Goal: Task Accomplishment & Management: Use online tool/utility

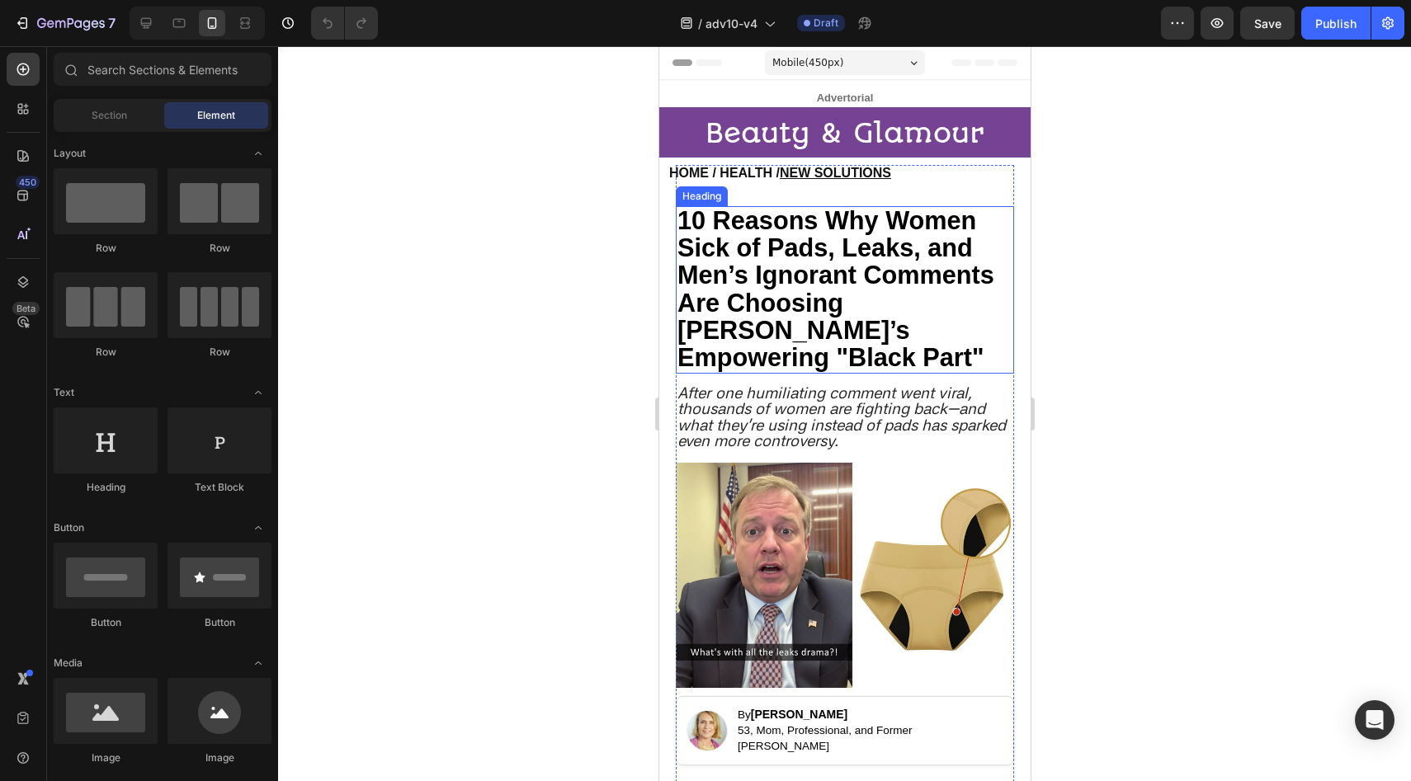
click at [755, 219] on strong "10 Reasons Why Women Sick of Pads, Leaks, and Men’s Ignorant Comments Are Choos…" at bounding box center [834, 288] width 317 height 165
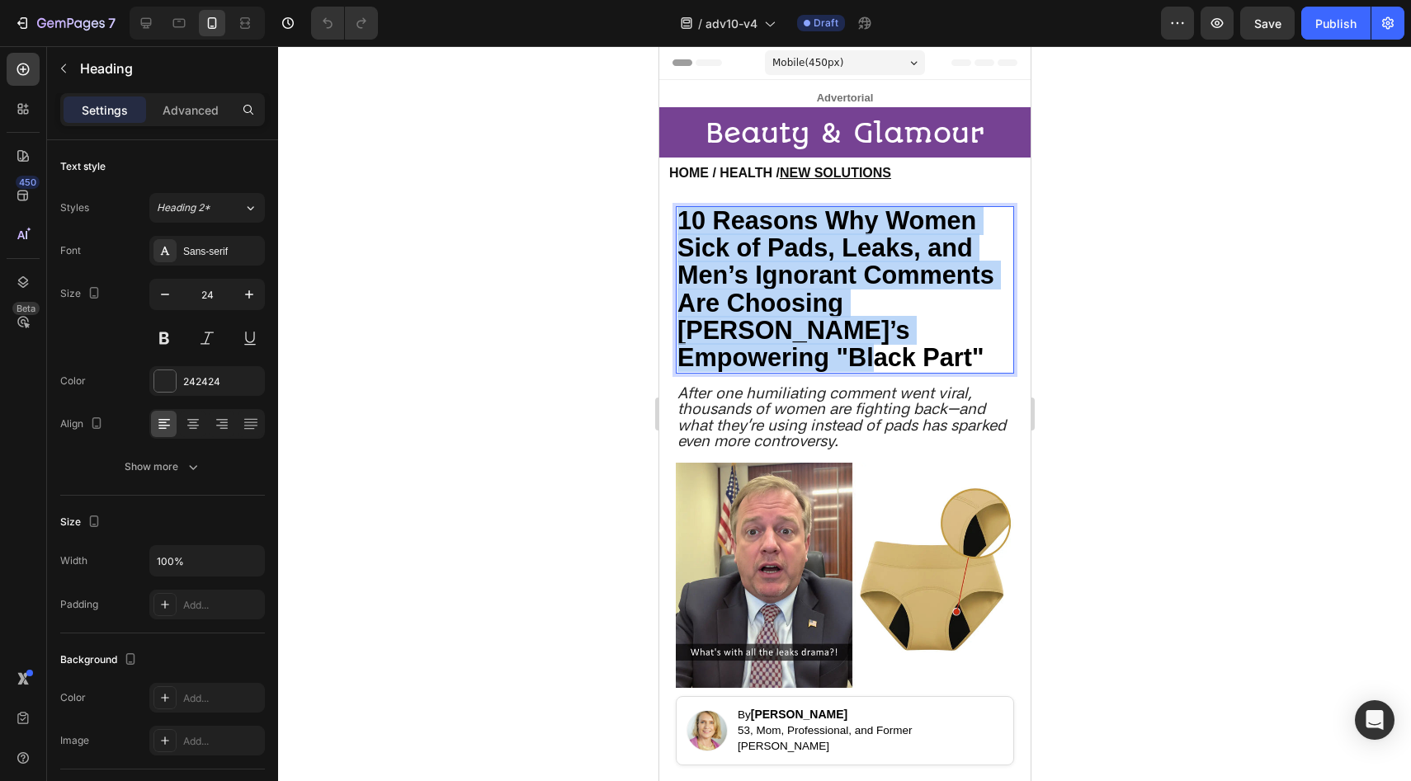
click at [755, 219] on strong "10 Reasons Why Women Sick of Pads, Leaks, and Men’s Ignorant Comments Are Choos…" at bounding box center [834, 288] width 317 height 165
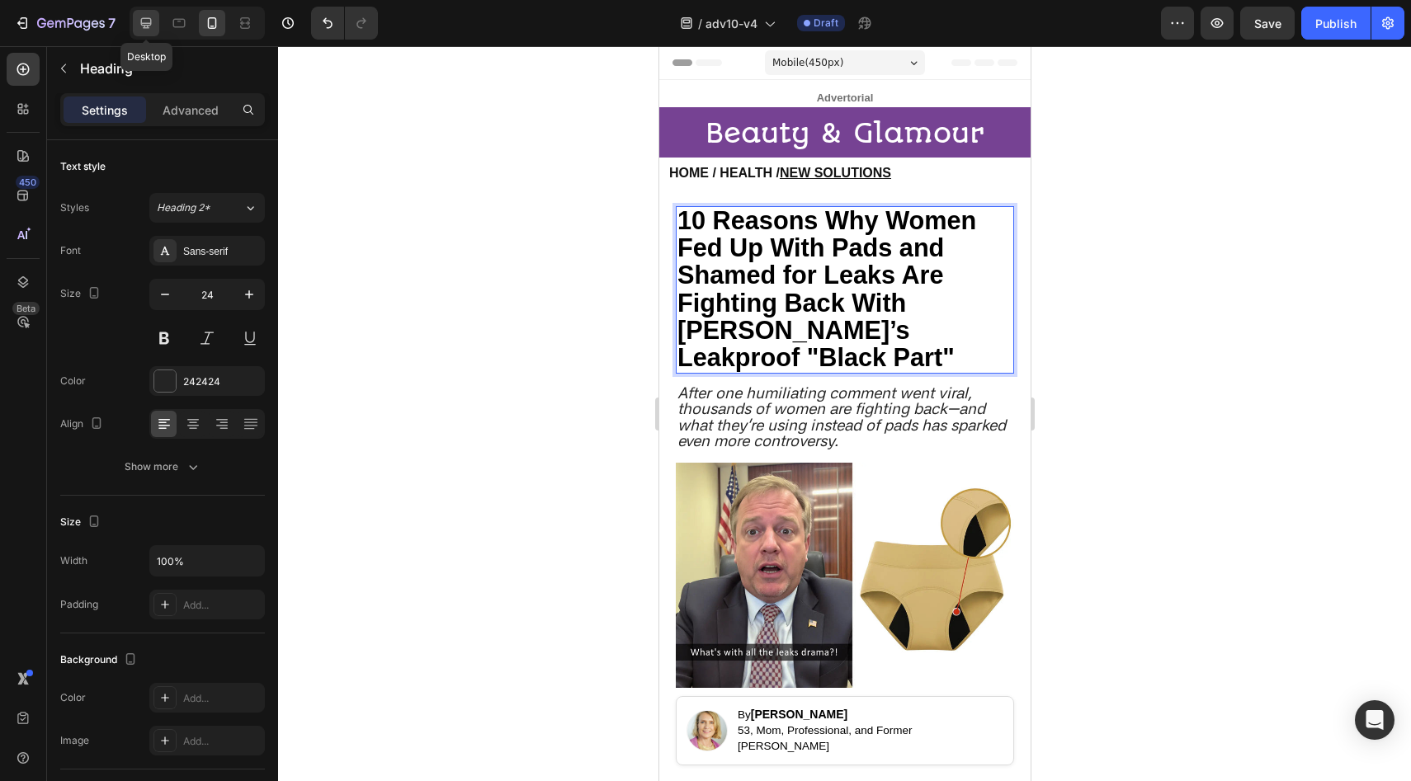
click at [139, 16] on icon at bounding box center [146, 23] width 16 height 16
type input "28"
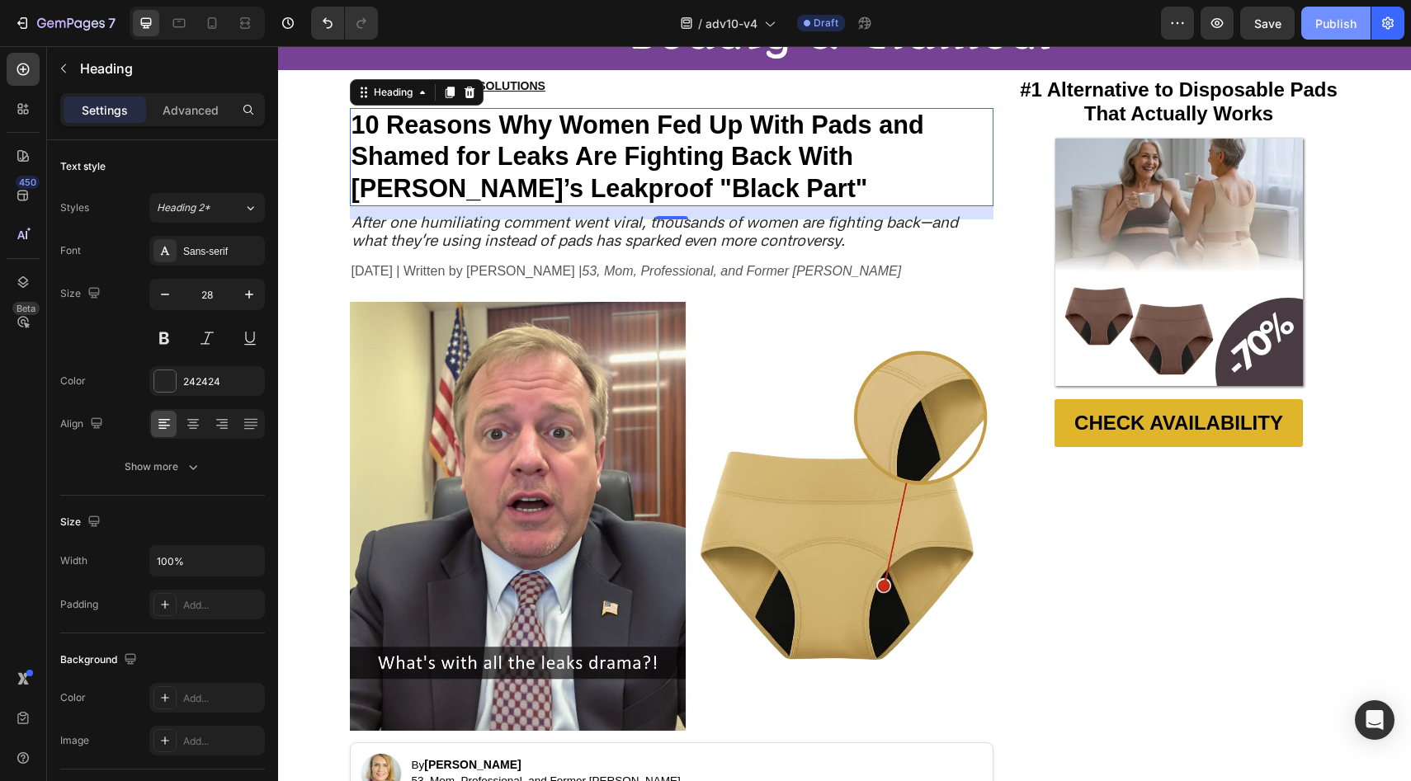
scroll to position [136, 0]
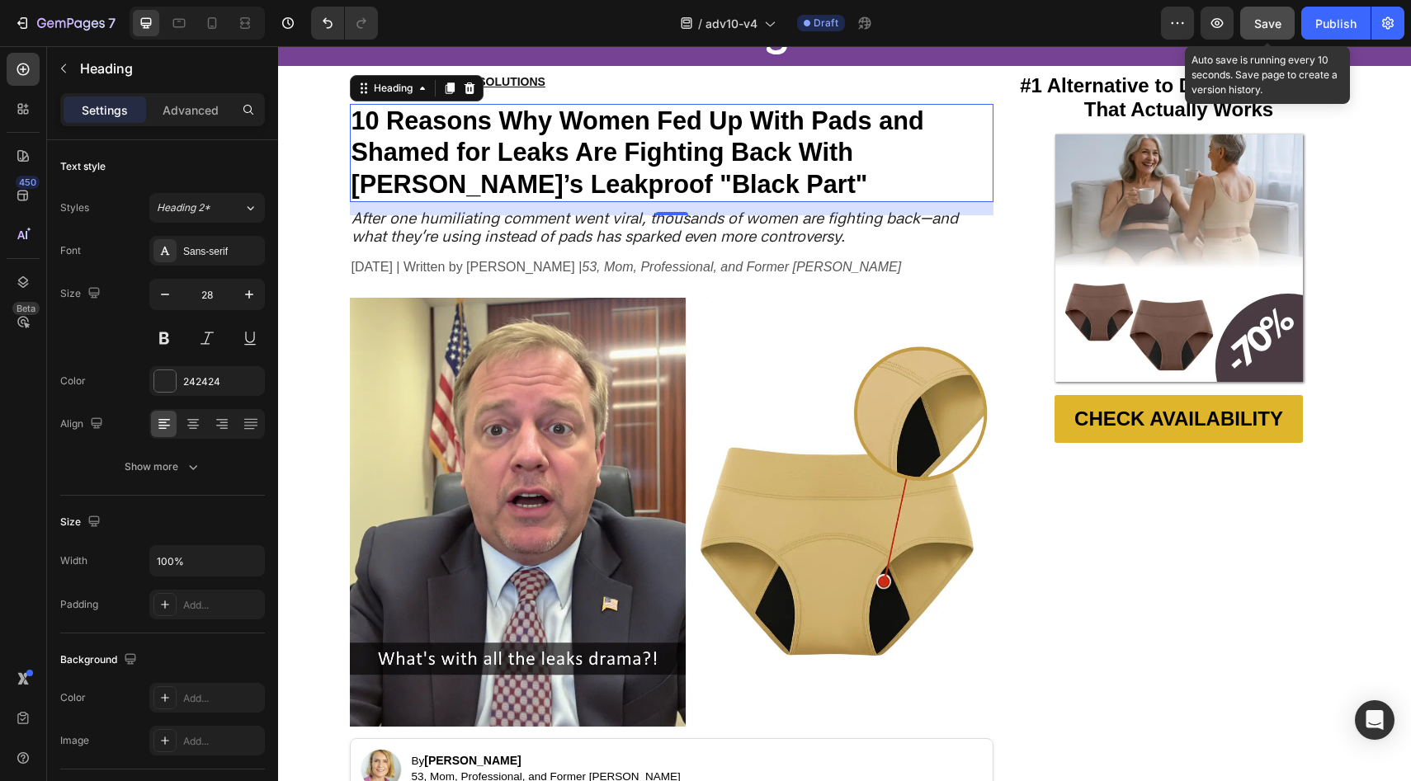
click at [1280, 18] on span "Save" at bounding box center [1267, 23] width 27 height 14
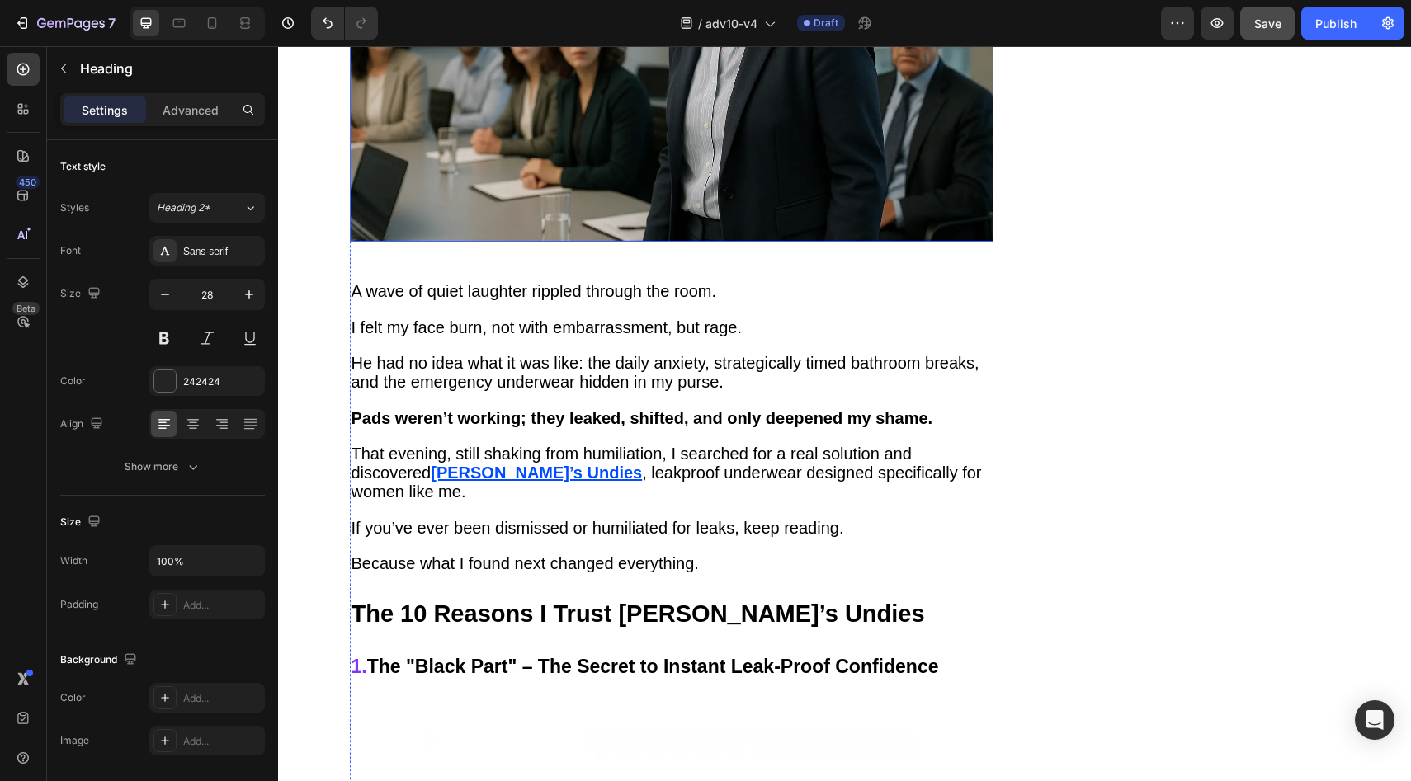
scroll to position [1588, 0]
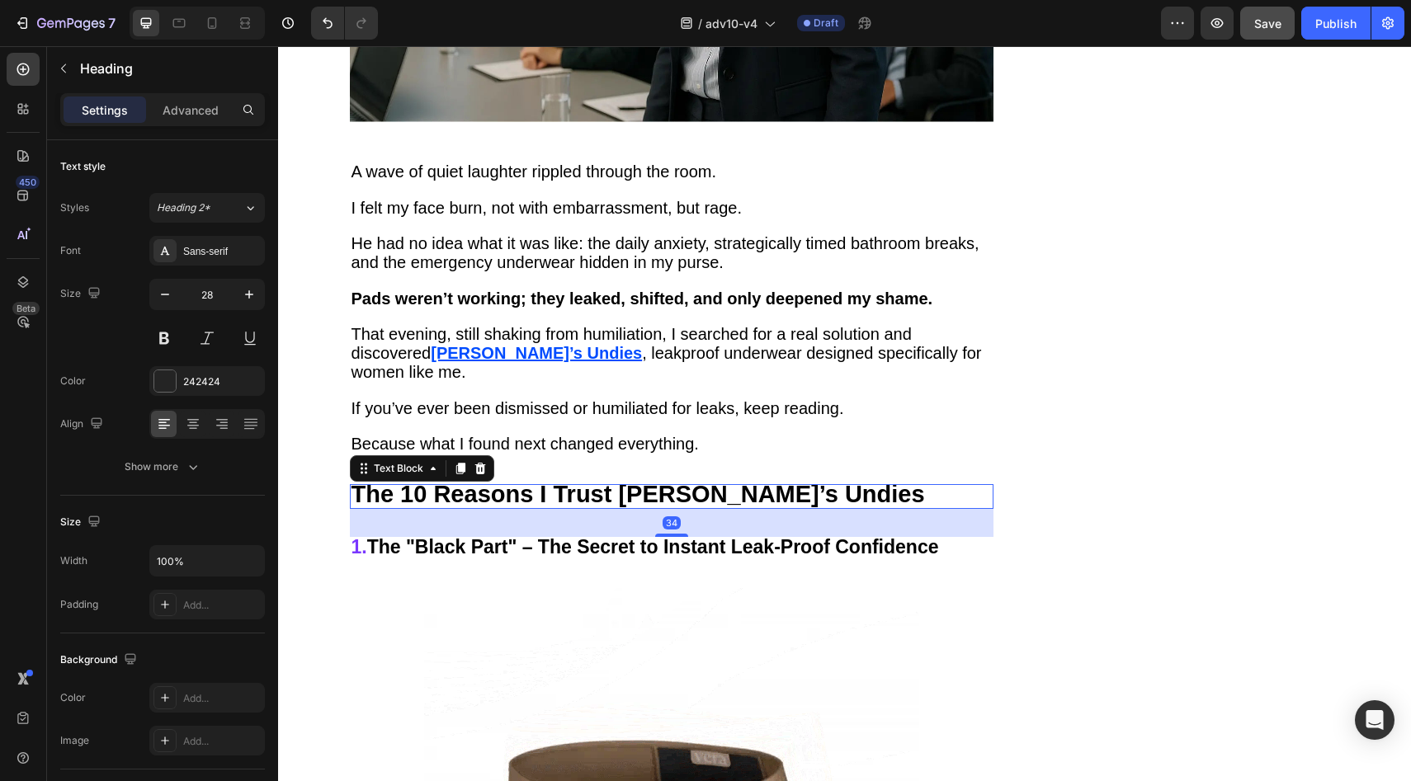
click at [449, 481] on strong "The 10 Reasons I Trust [PERSON_NAME]’s Undies" at bounding box center [637, 494] width 573 height 26
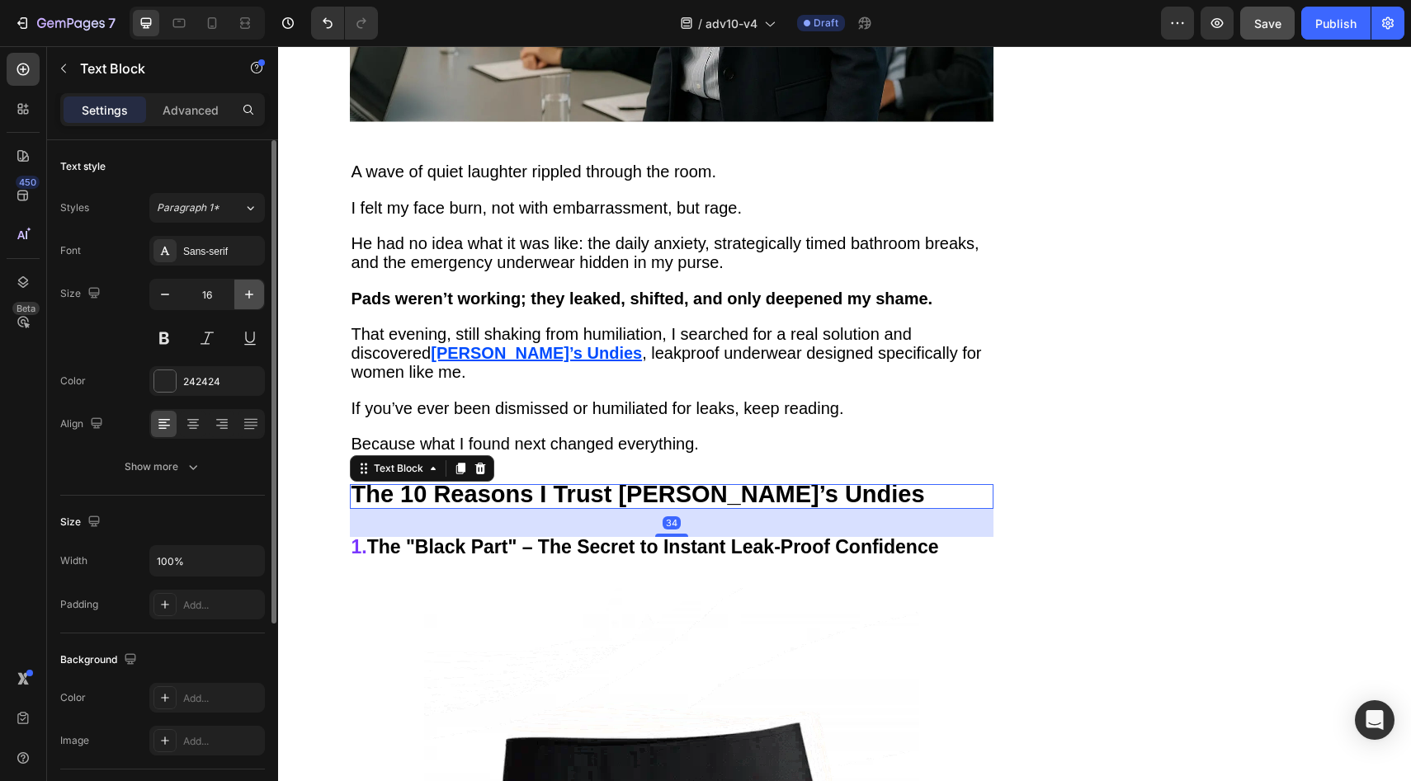
click at [248, 290] on icon "button" at bounding box center [249, 294] width 8 height 8
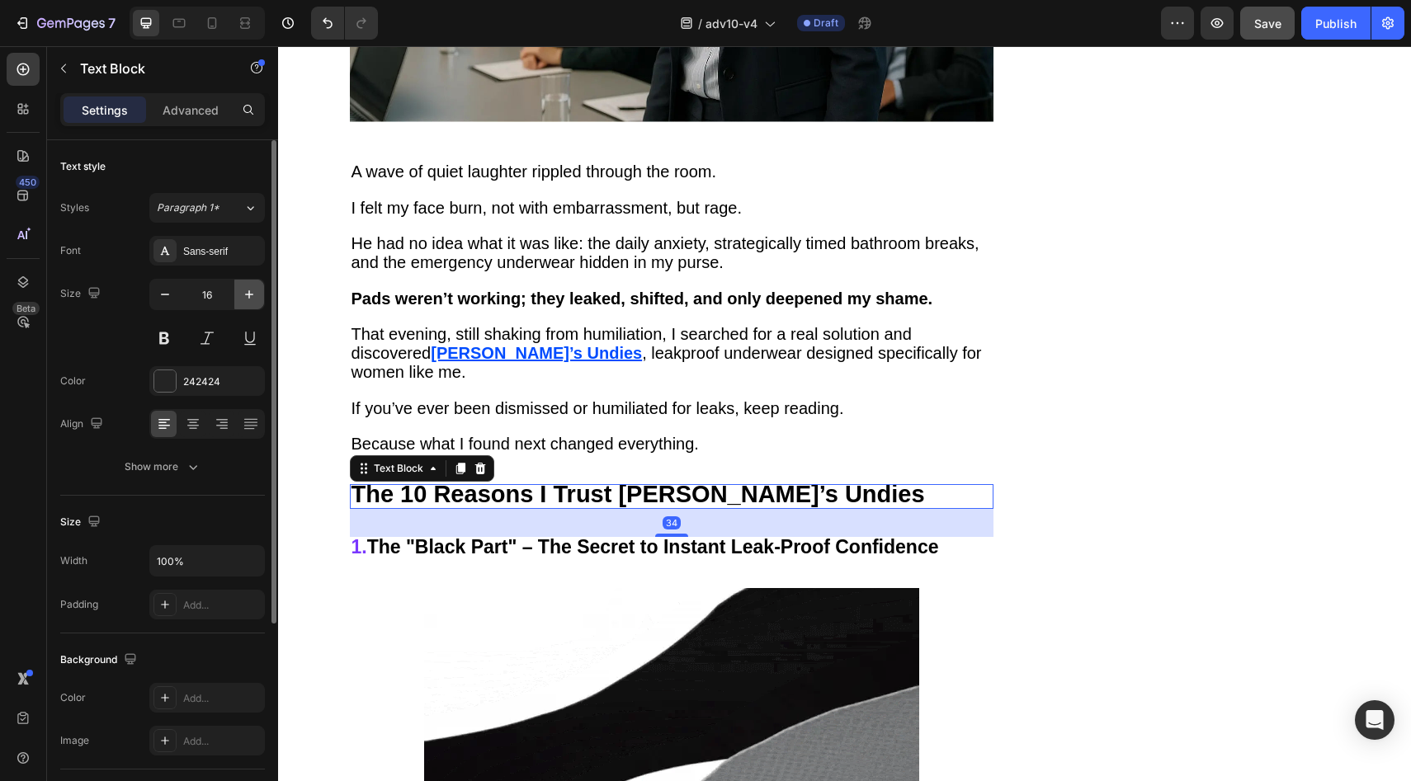
click at [248, 290] on icon "button" at bounding box center [249, 294] width 8 height 8
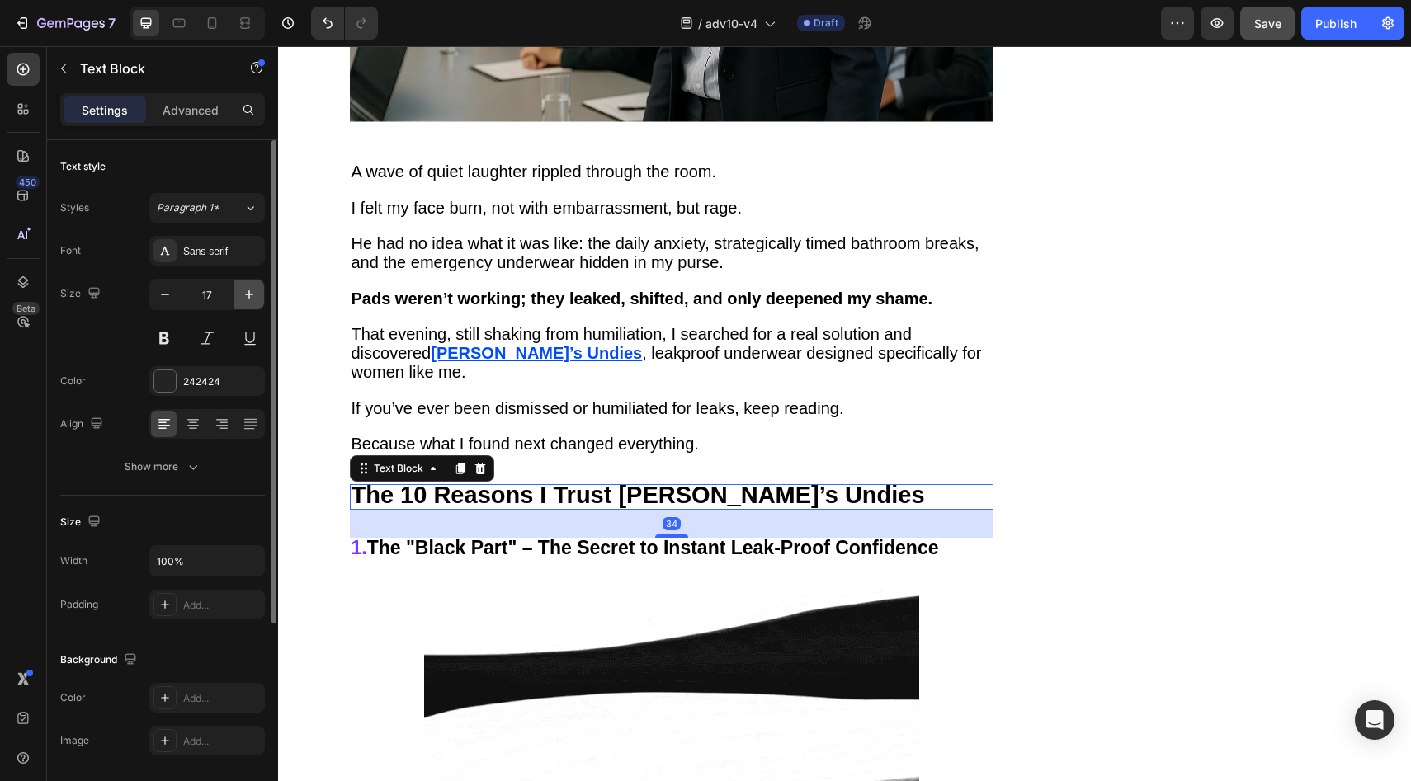
type input "18"
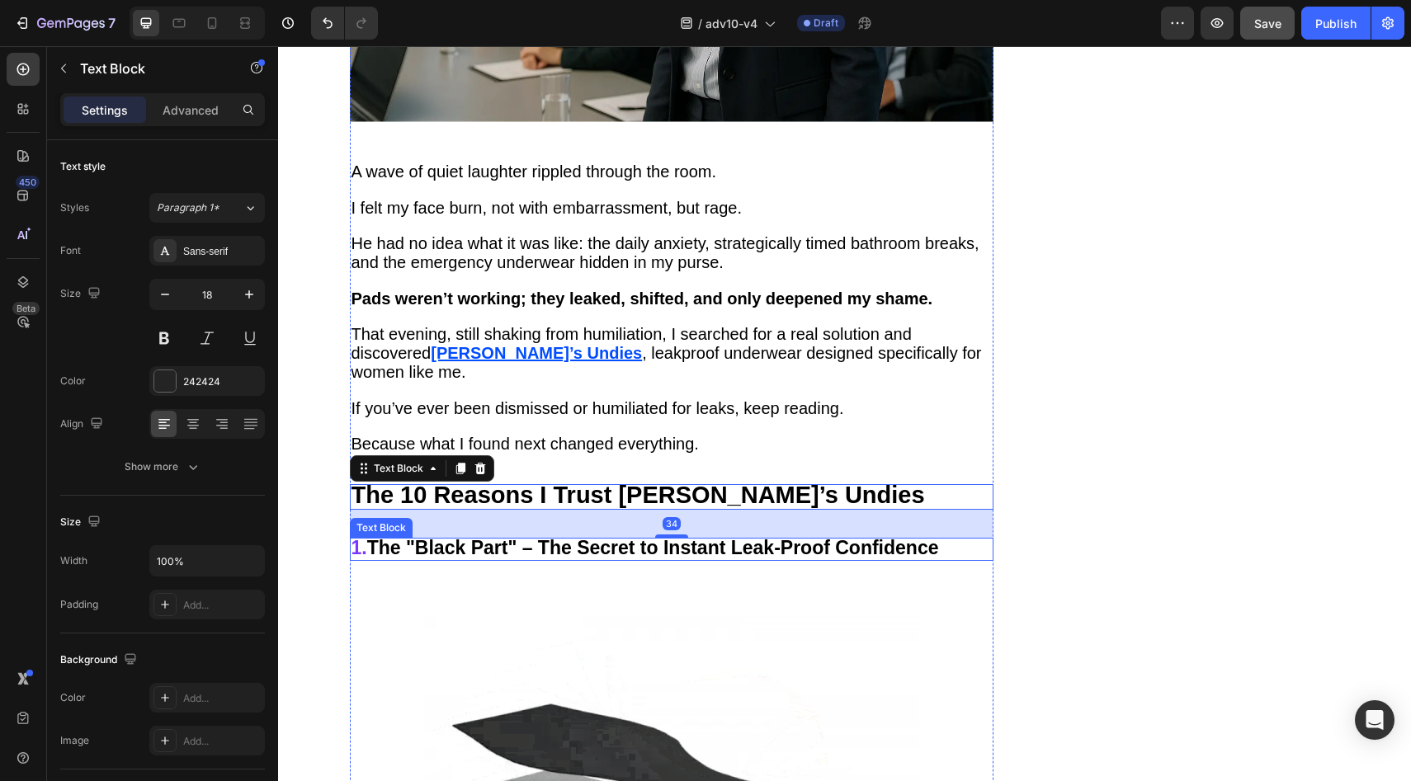
click at [431, 537] on strong "The "Black Part" – The Secret to Instant Leak-Proof Confidence" at bounding box center [653, 547] width 572 height 21
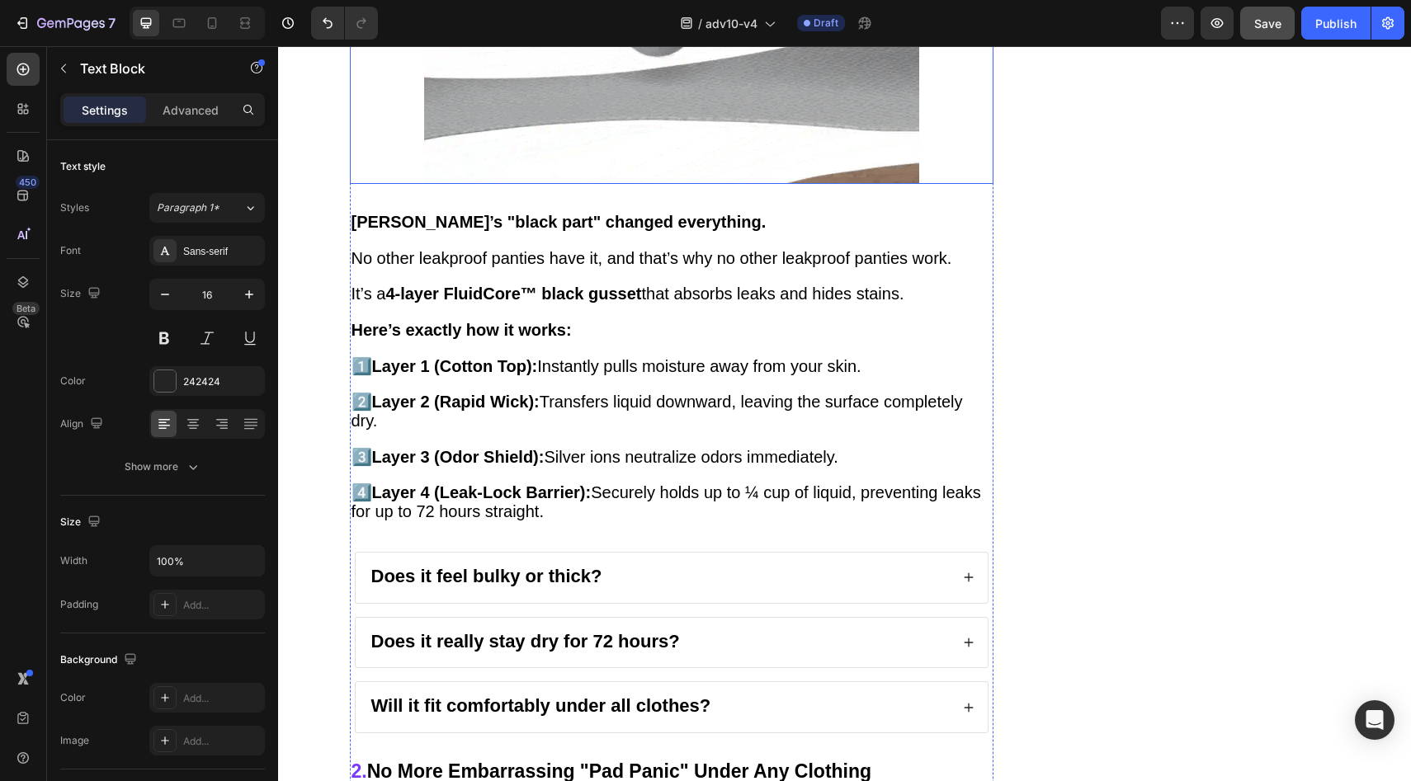
scroll to position [2633, 0]
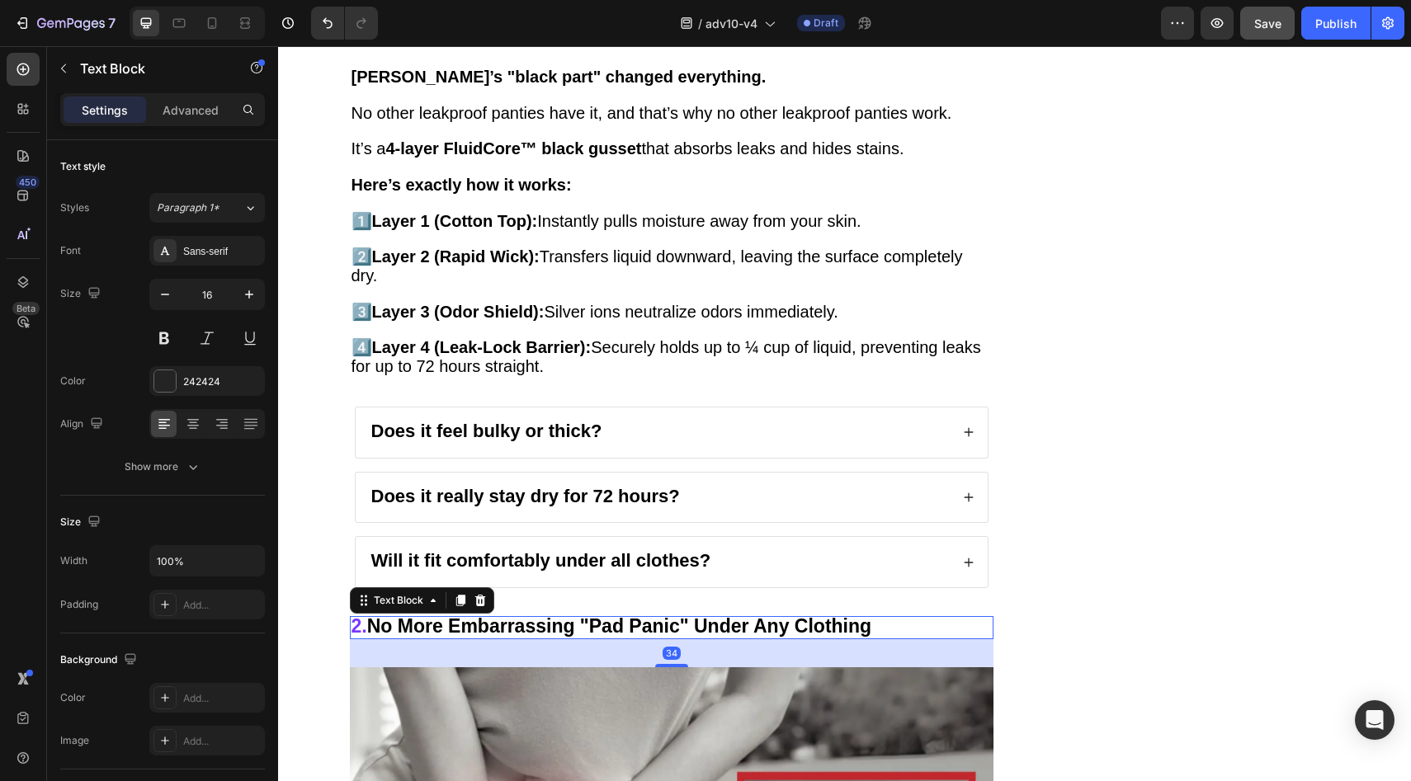
click at [524, 615] on strong "No More Embarrassing "Pad Panic" Under Any Clothing" at bounding box center [619, 625] width 504 height 21
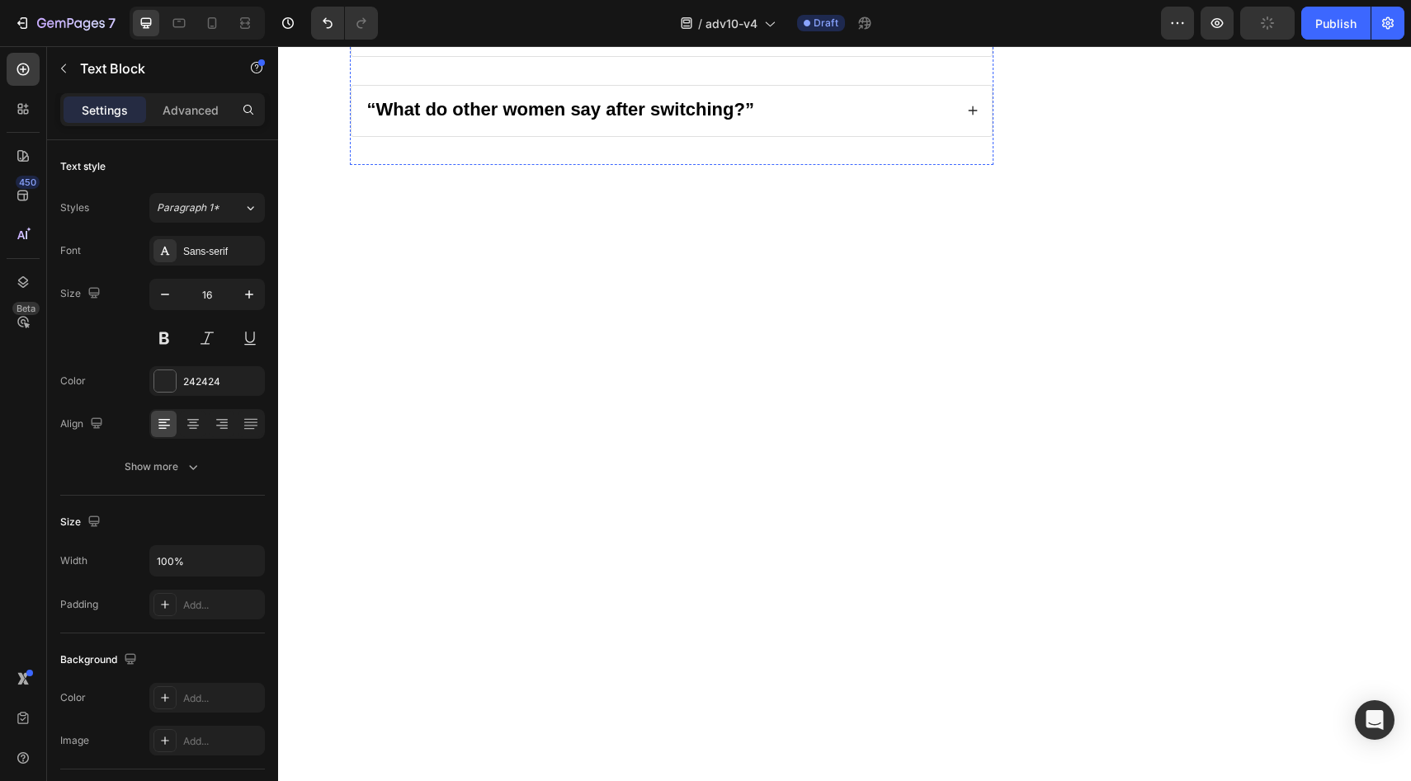
scroll to position [6392, 0]
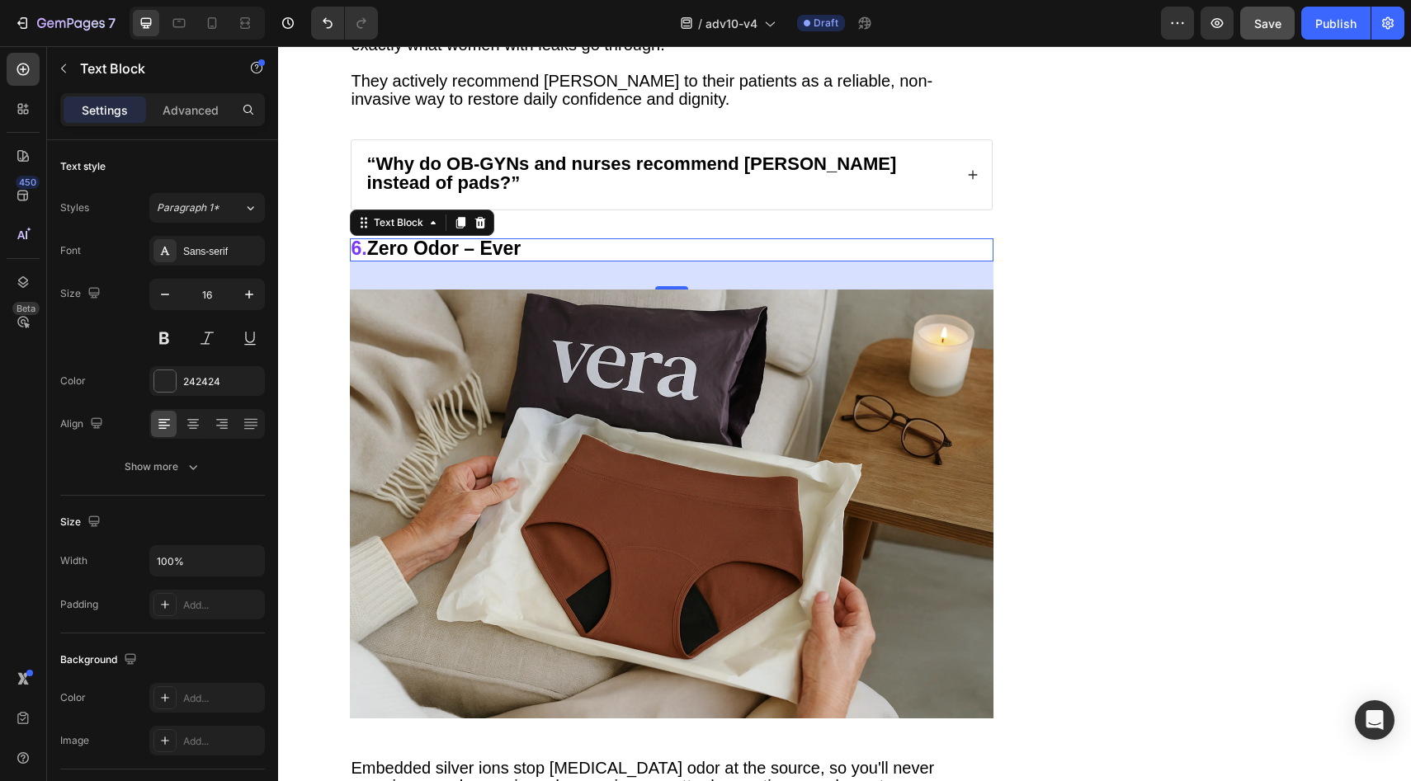
scroll to position [5189, 0]
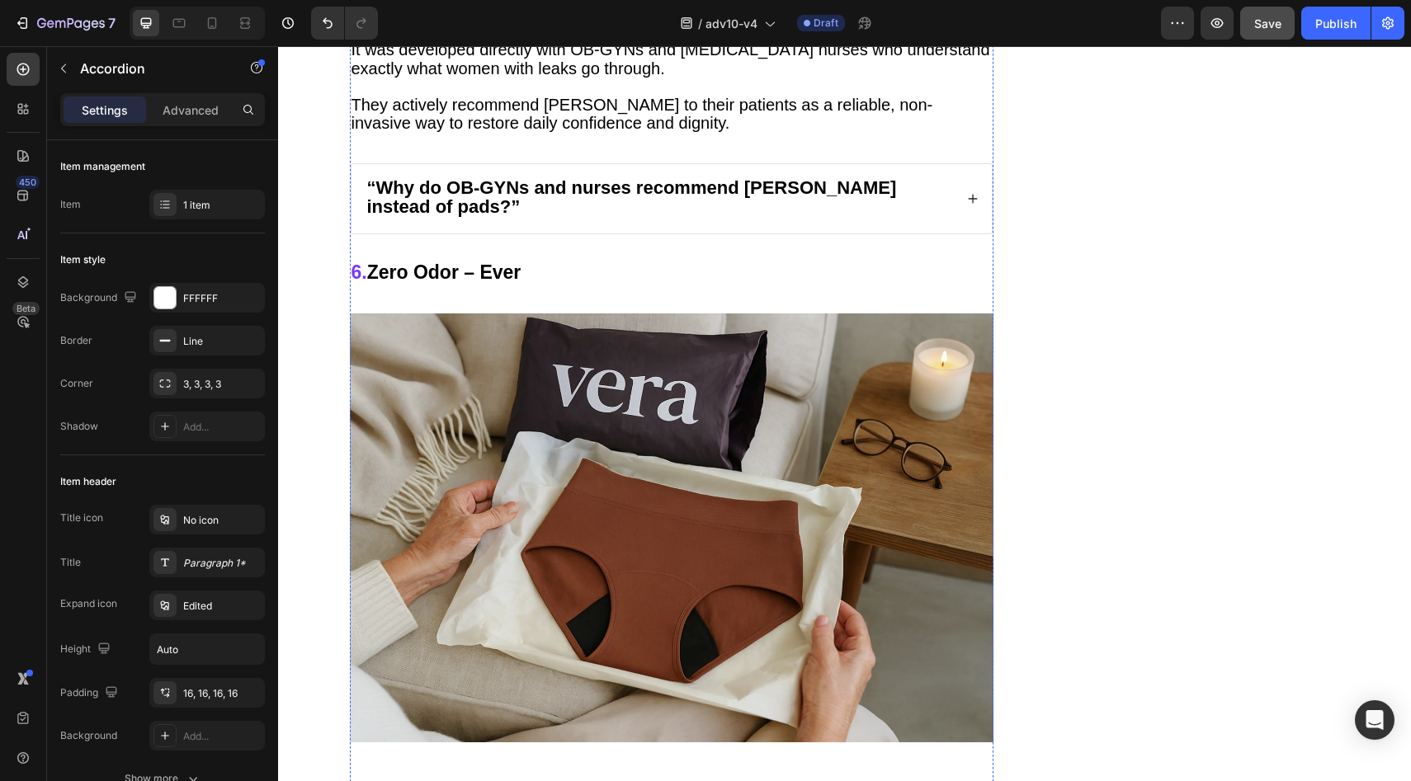
scroll to position [4224, 0]
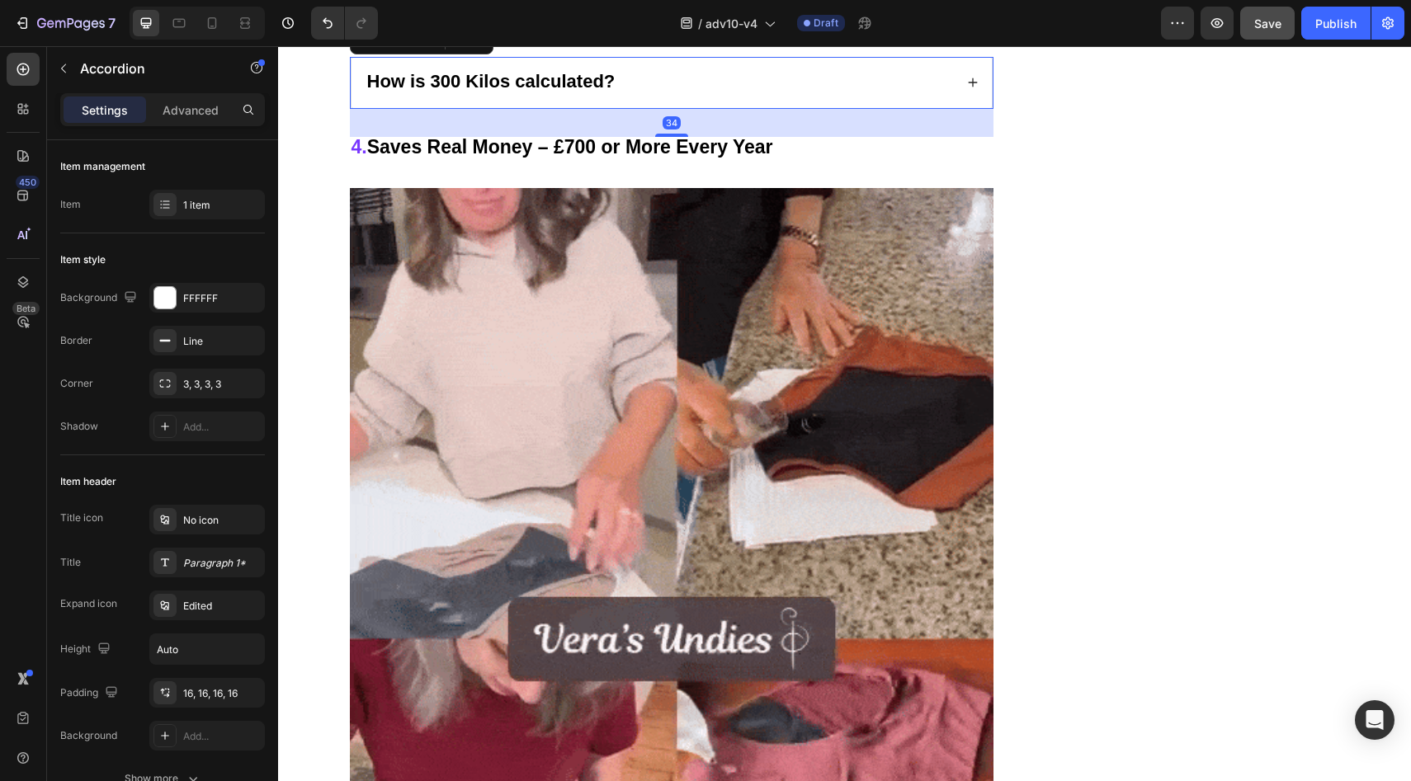
click at [629, 95] on div "How is 300 Kilos calculated?" at bounding box center [659, 83] width 589 height 24
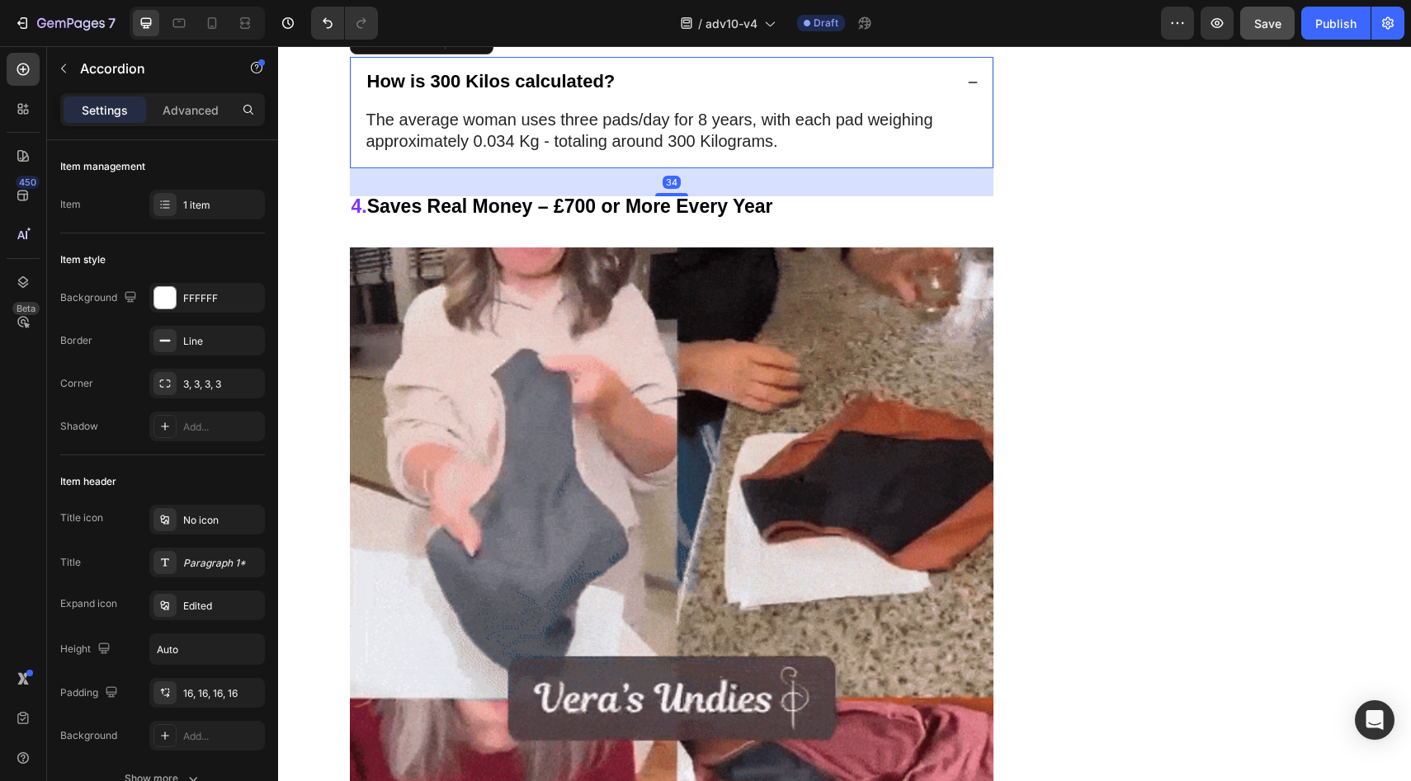
click at [640, 95] on div "How is 300 Kilos calculated?" at bounding box center [659, 83] width 589 height 24
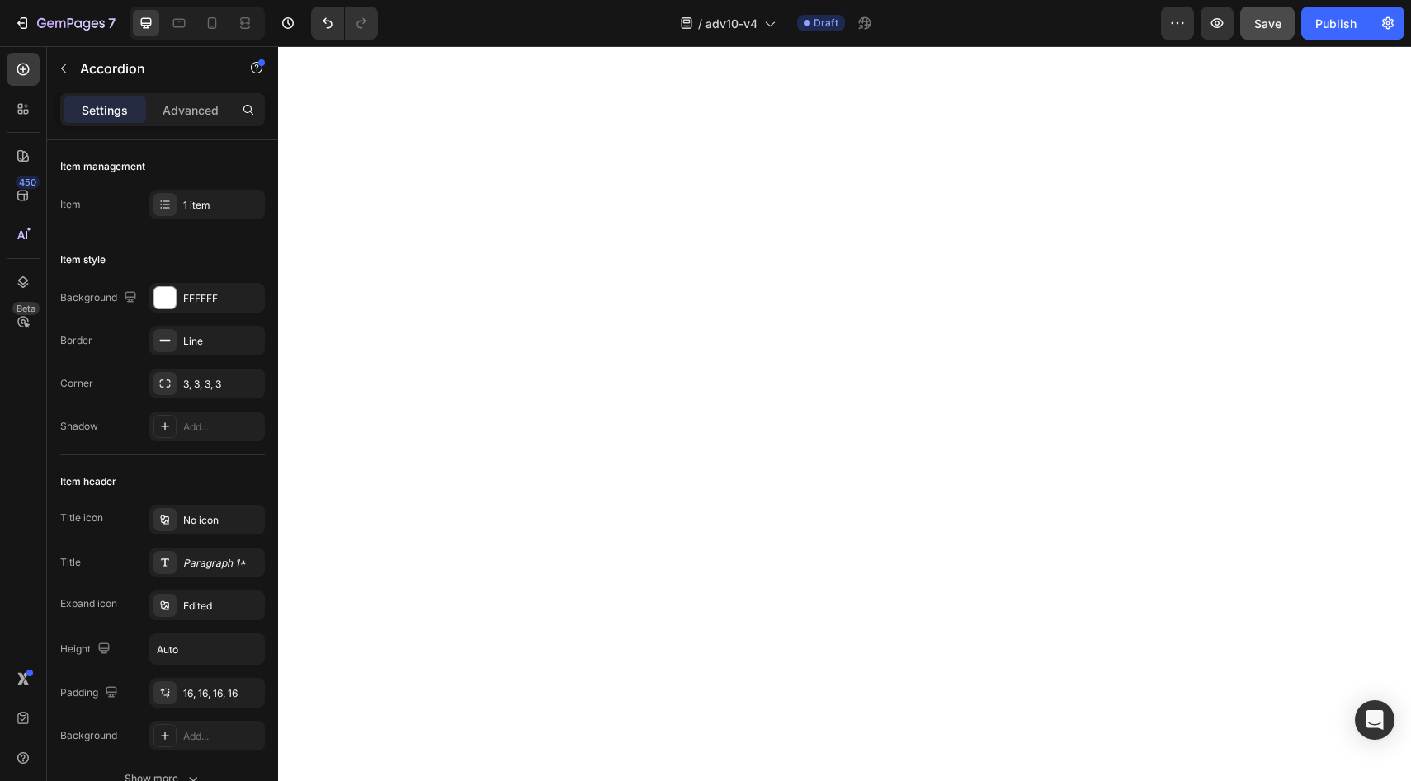
scroll to position [8824, 0]
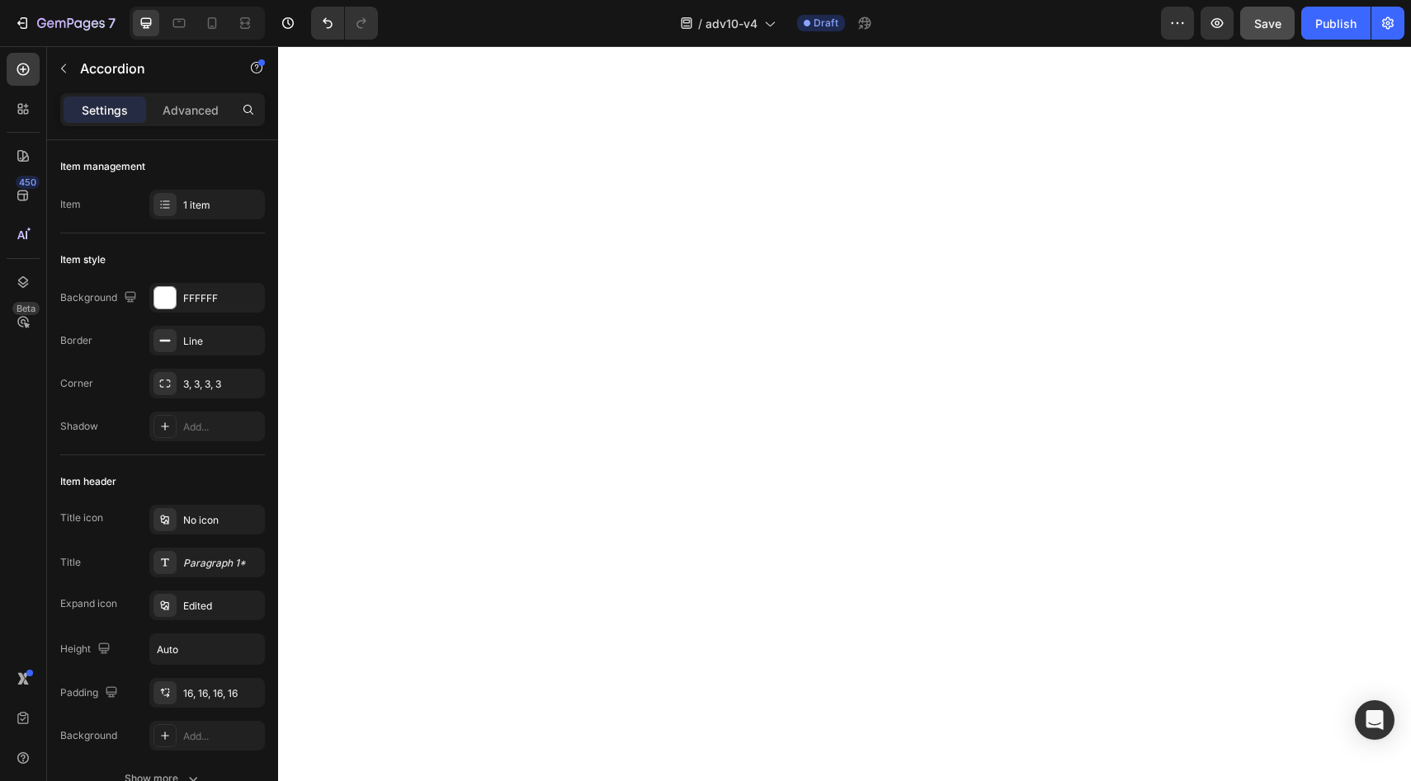
scroll to position [9148, 0]
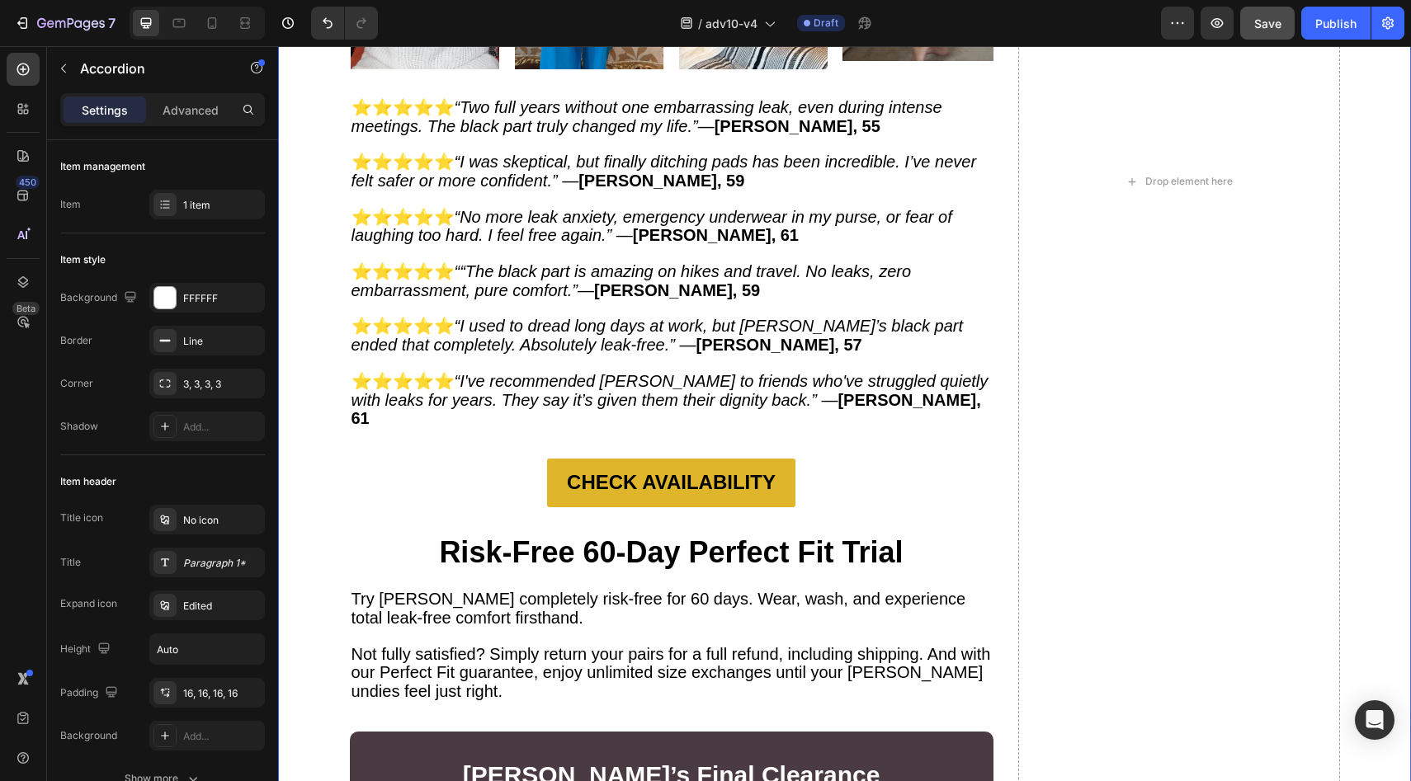
scroll to position [9449, 0]
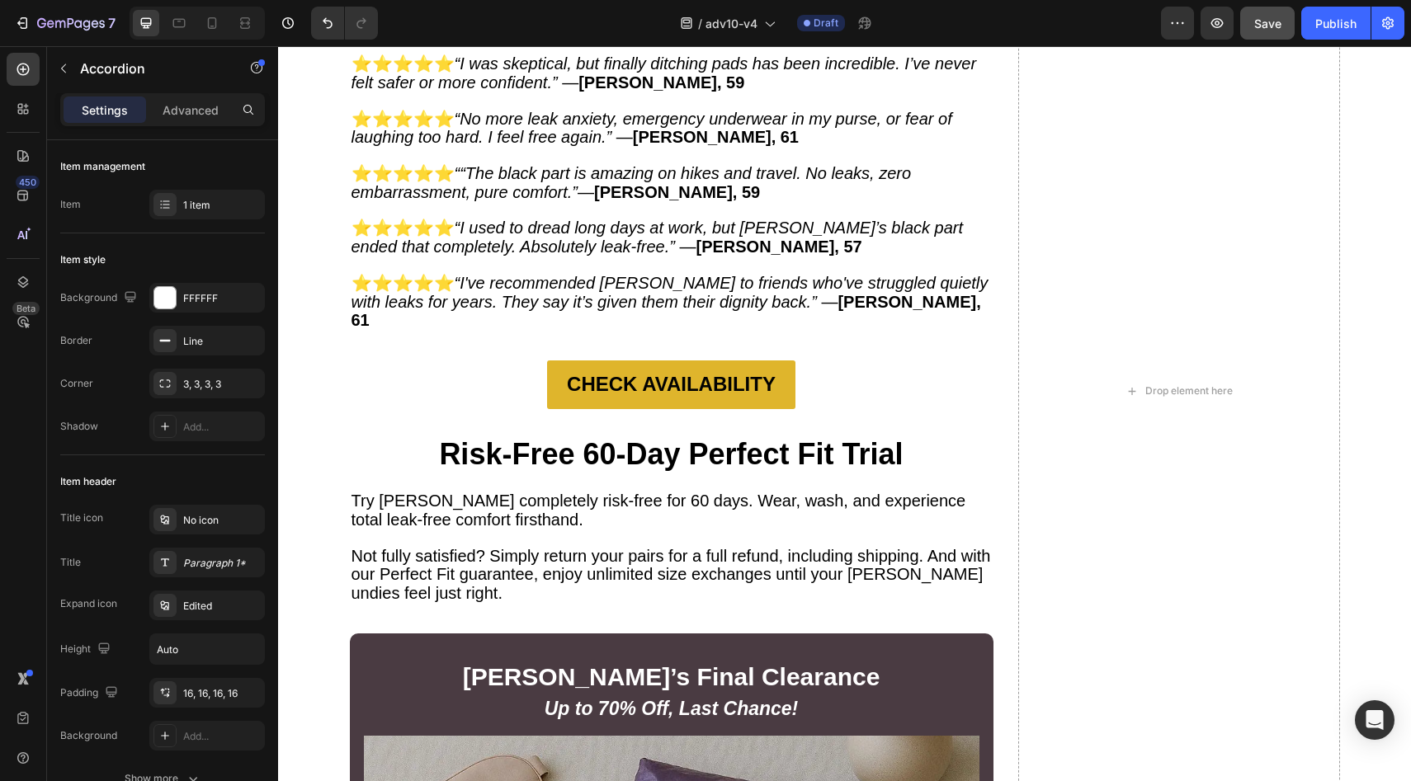
scroll to position [9596, 0]
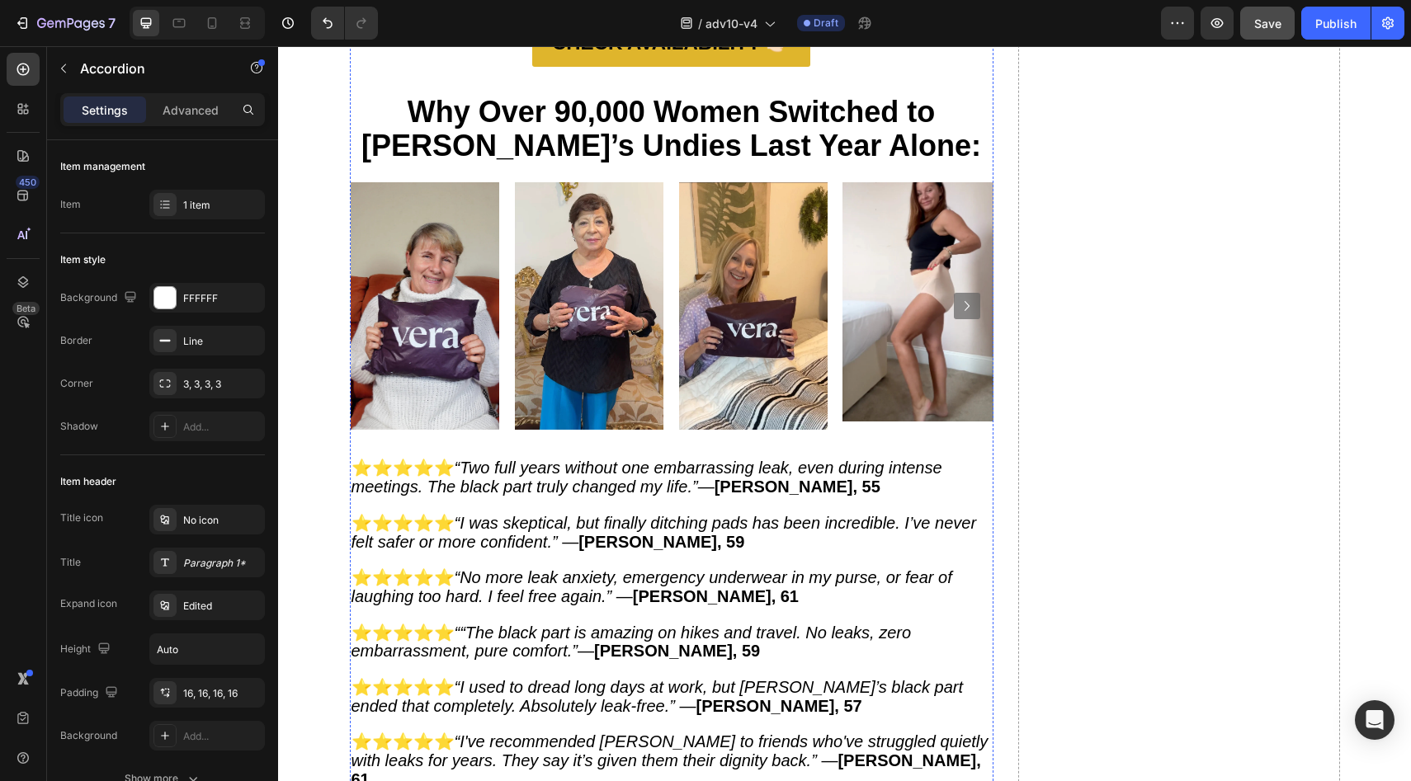
scroll to position [10213, 0]
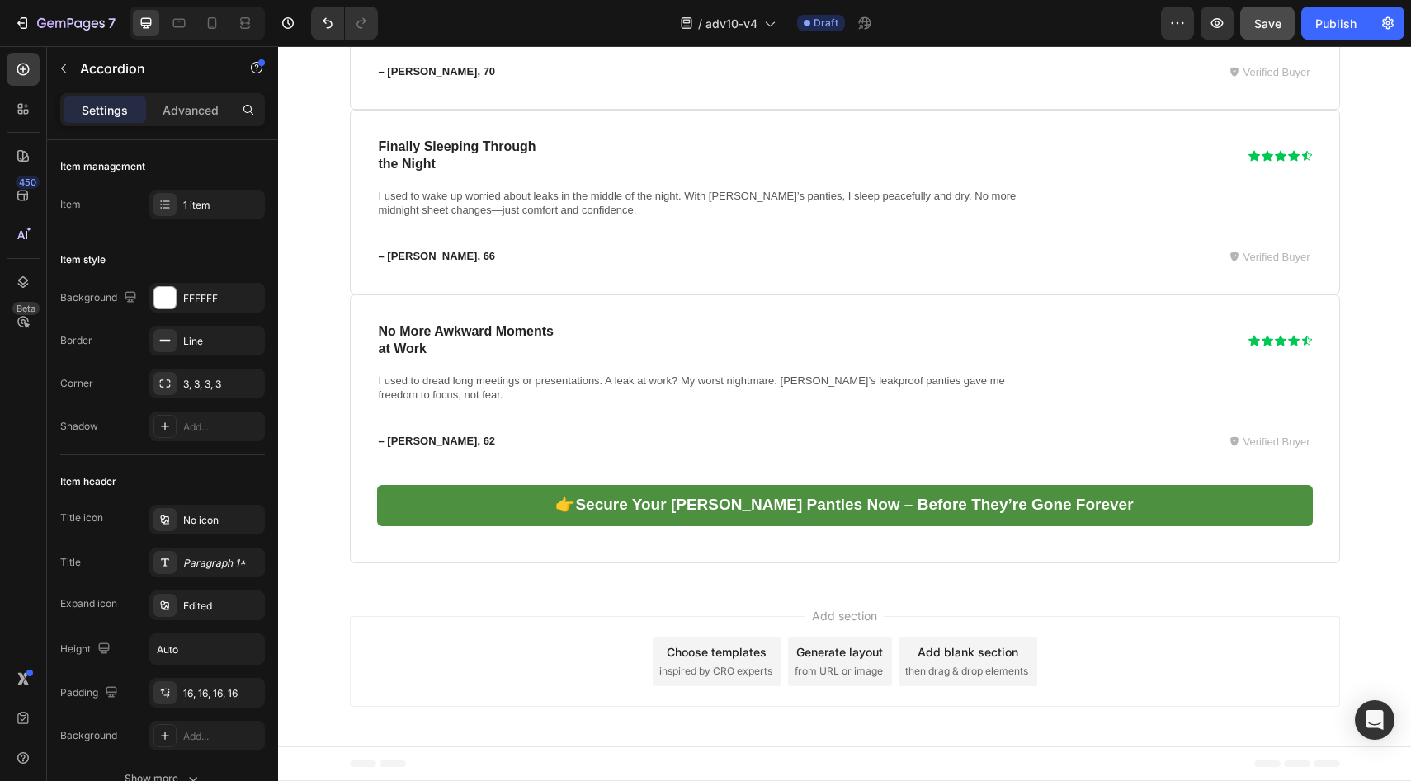
scroll to position [13077, 0]
click at [1264, 25] on span "Save" at bounding box center [1267, 23] width 27 height 14
click at [1333, 30] on div "Publish" at bounding box center [1335, 23] width 41 height 17
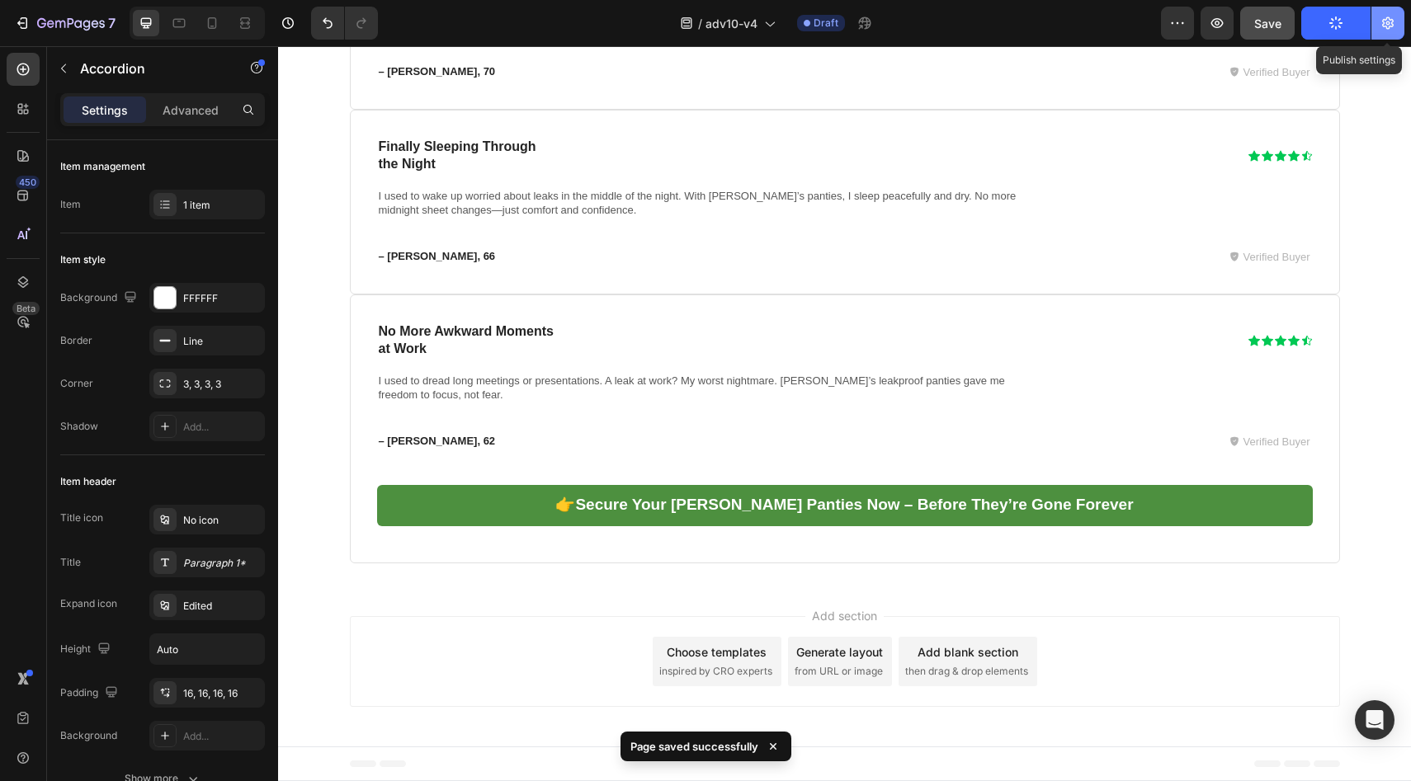
click at [1396, 18] on button "button" at bounding box center [1387, 23] width 33 height 33
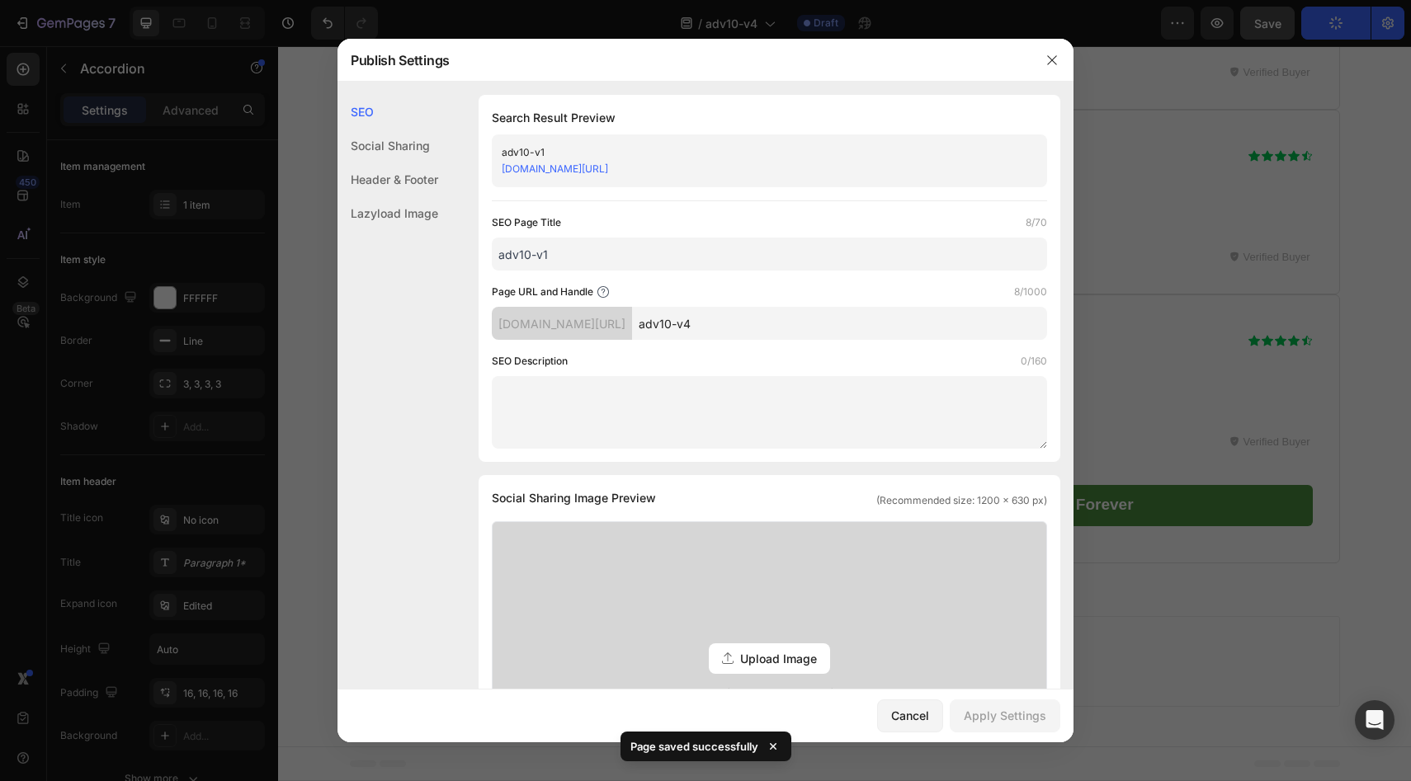
click at [737, 328] on input "adv10-v4" at bounding box center [839, 323] width 415 height 33
type input "adv10v4"
click at [987, 714] on div "Apply Settings" at bounding box center [1005, 715] width 82 height 17
click at [591, 251] on input "adv10-v1" at bounding box center [769, 254] width 555 height 33
type input "adv10-v4"
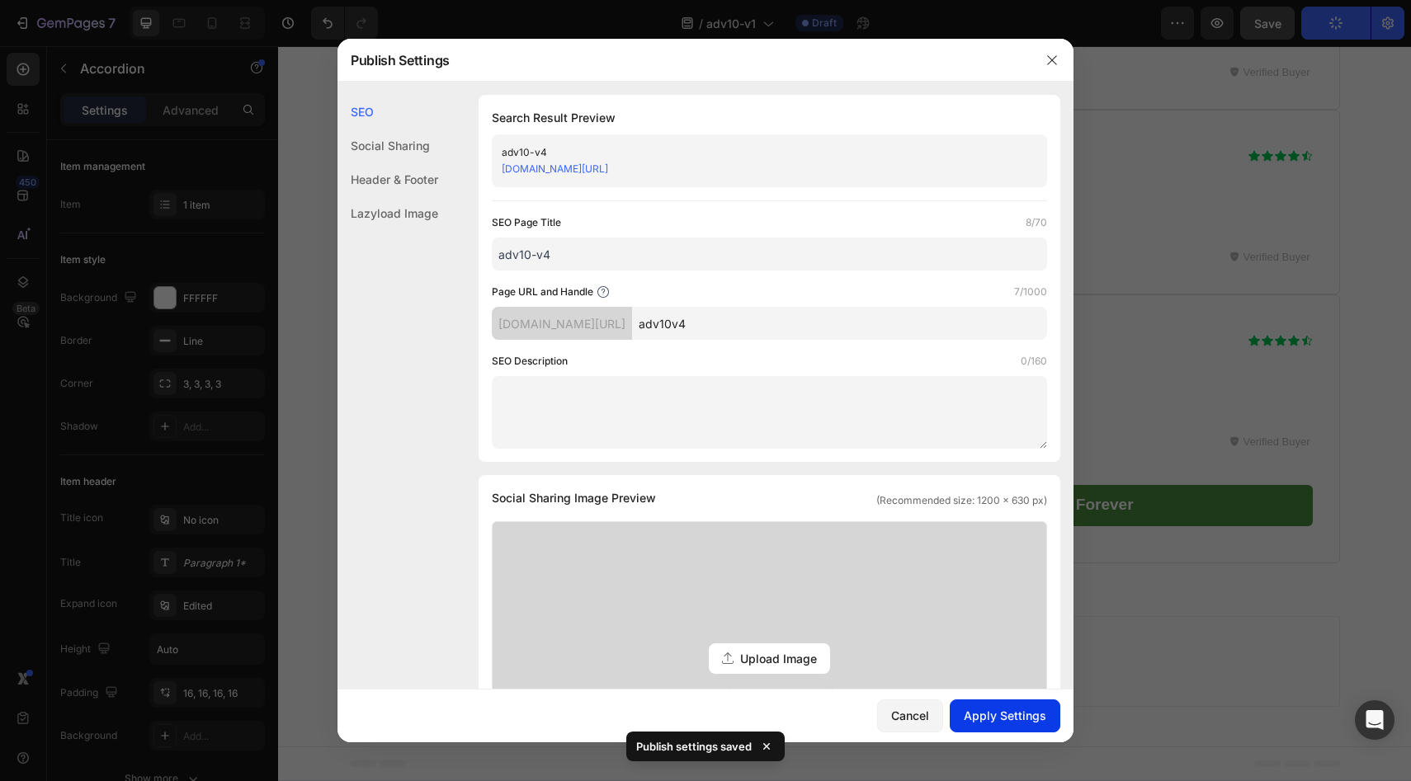
click at [1025, 725] on button "Apply Settings" at bounding box center [1004, 716] width 111 height 33
drag, startPoint x: 1048, startPoint y: 54, endPoint x: 940, endPoint y: 31, distance: 111.3
click at [1048, 55] on icon "button" at bounding box center [1051, 60] width 13 height 13
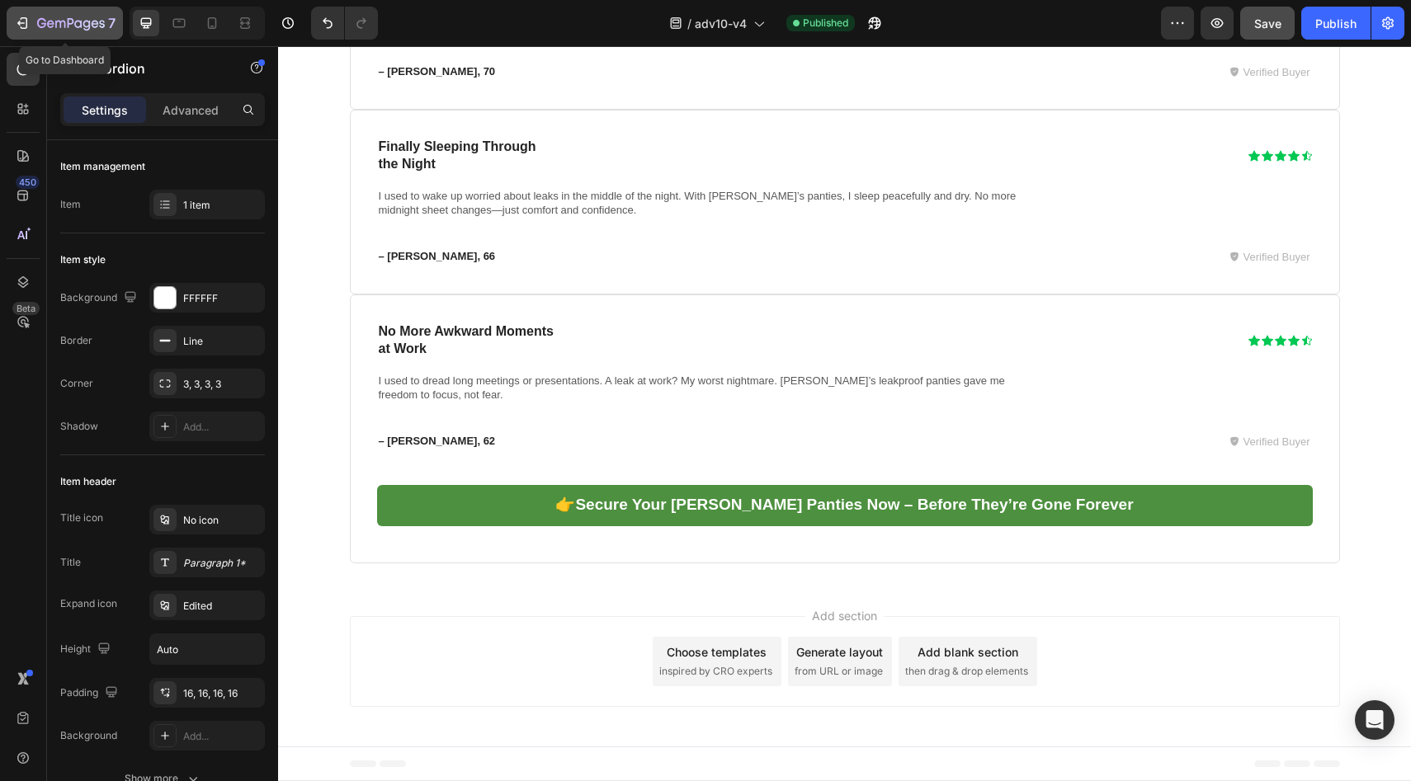
click at [43, 22] on icon "button" at bounding box center [71, 24] width 68 height 14
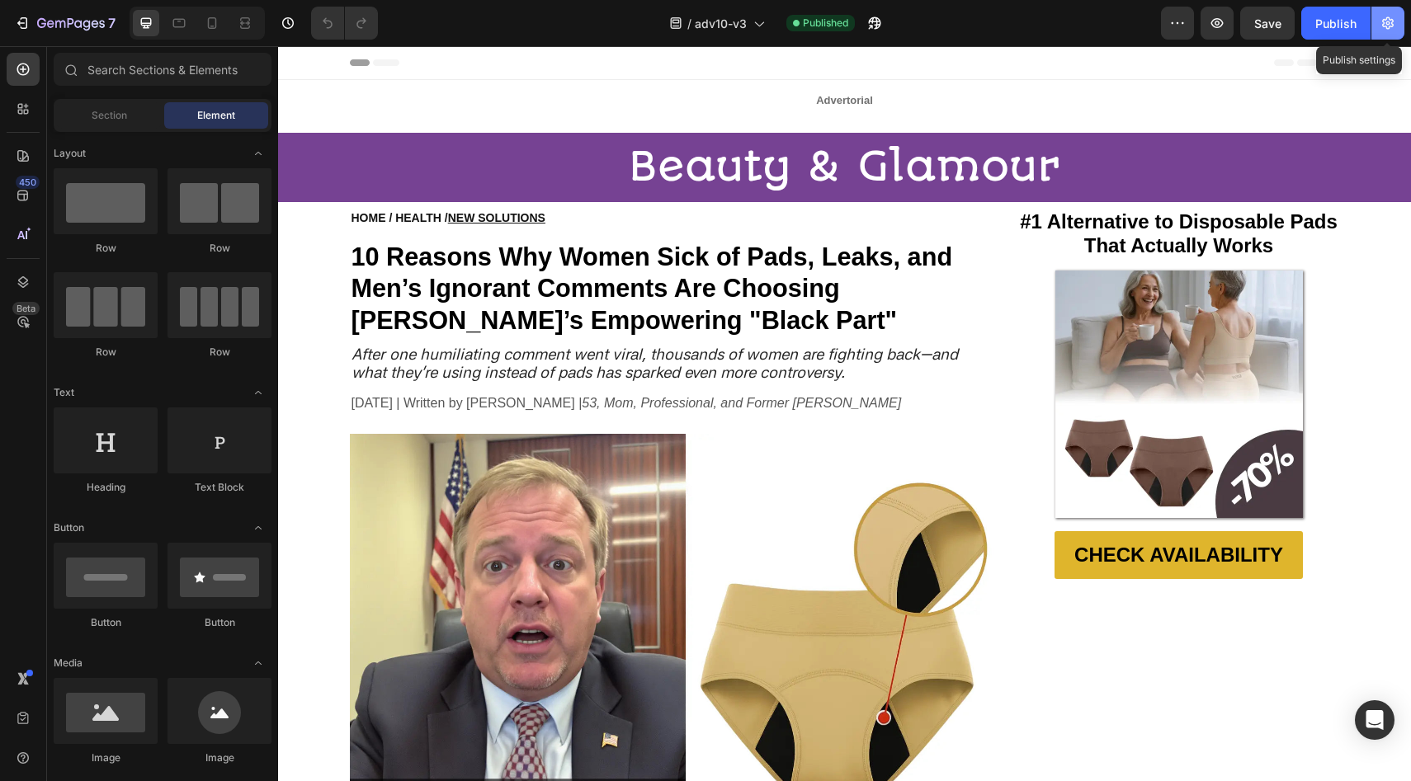
click at [1378, 17] on button "button" at bounding box center [1387, 23] width 33 height 33
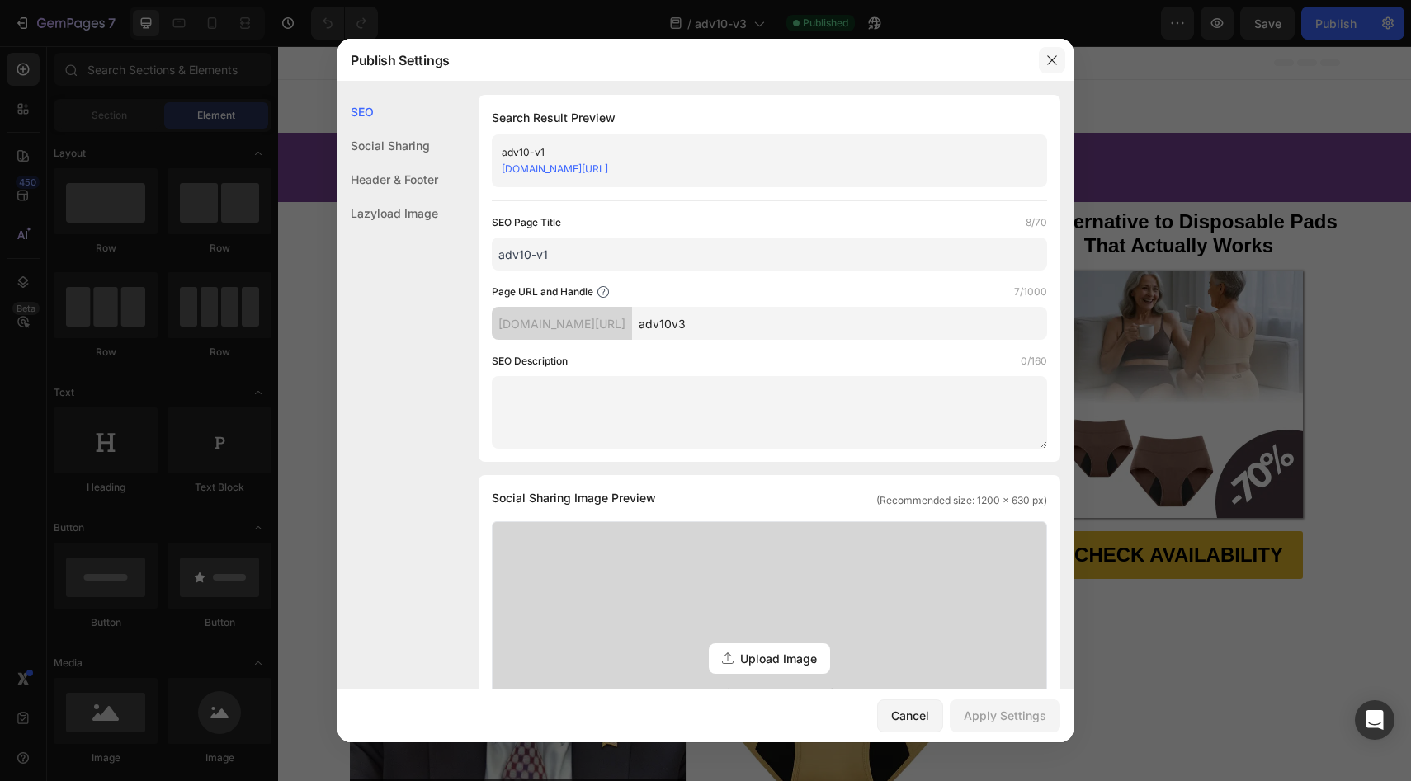
click at [1045, 57] on icon "button" at bounding box center [1051, 60] width 13 height 13
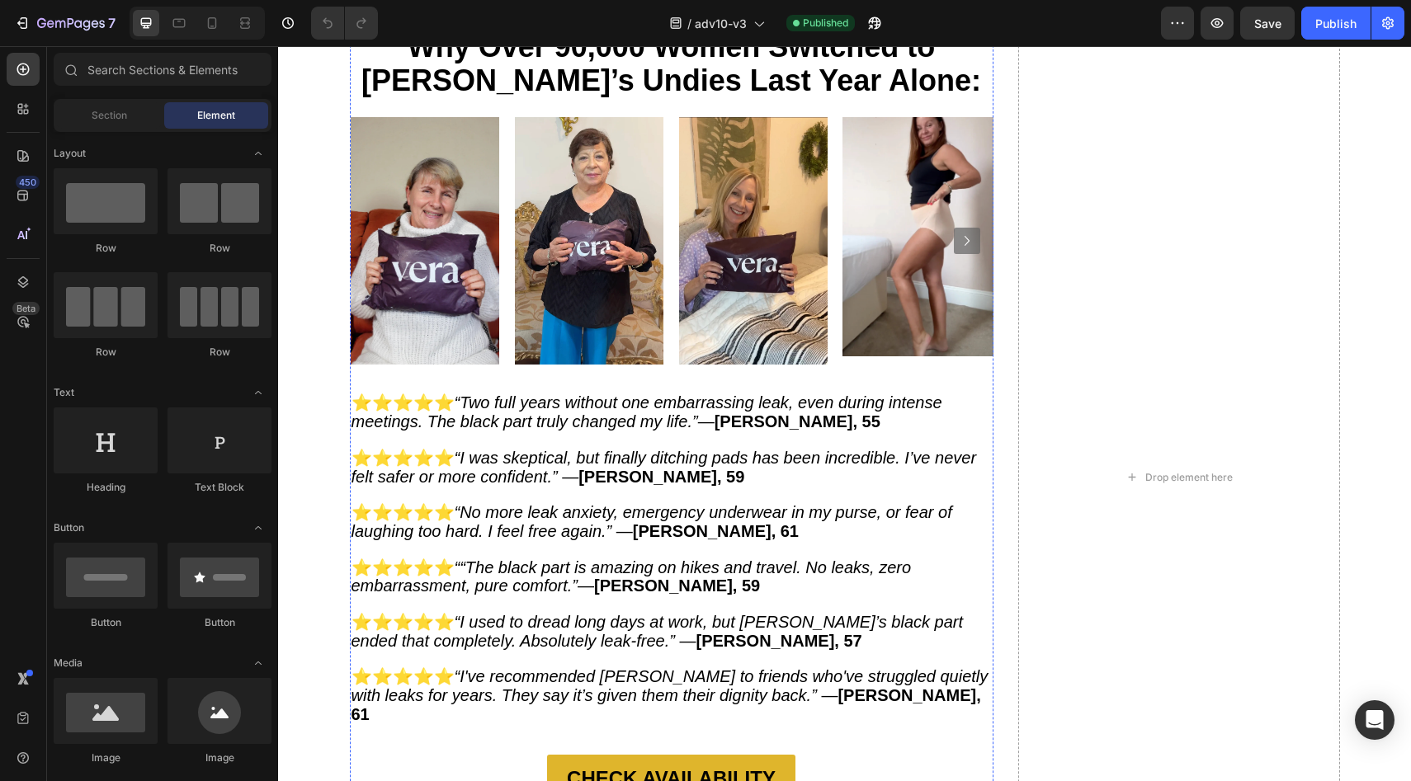
scroll to position [9968, 0]
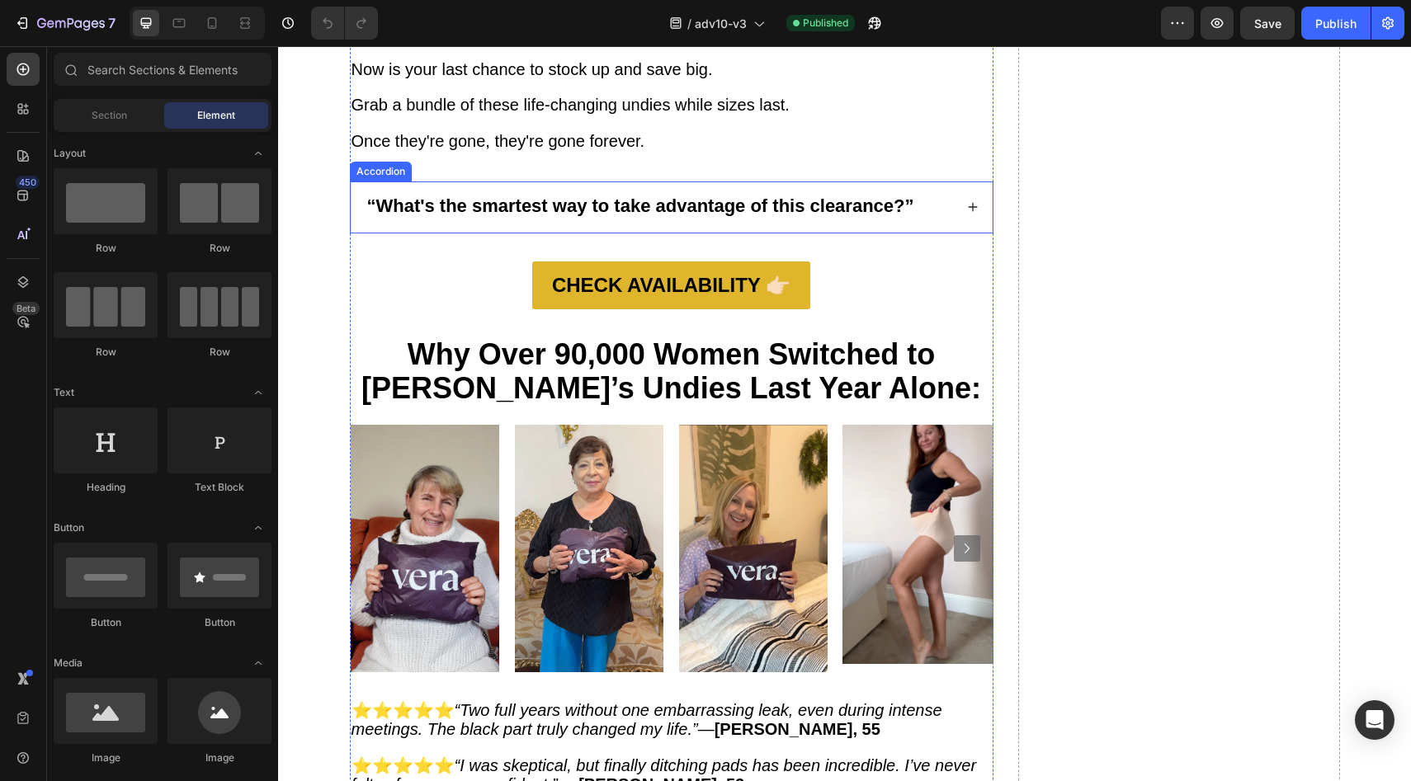
click at [627, 216] on strong "“What's the smartest way to take advantage of this clearance?”" at bounding box center [640, 206] width 547 height 21
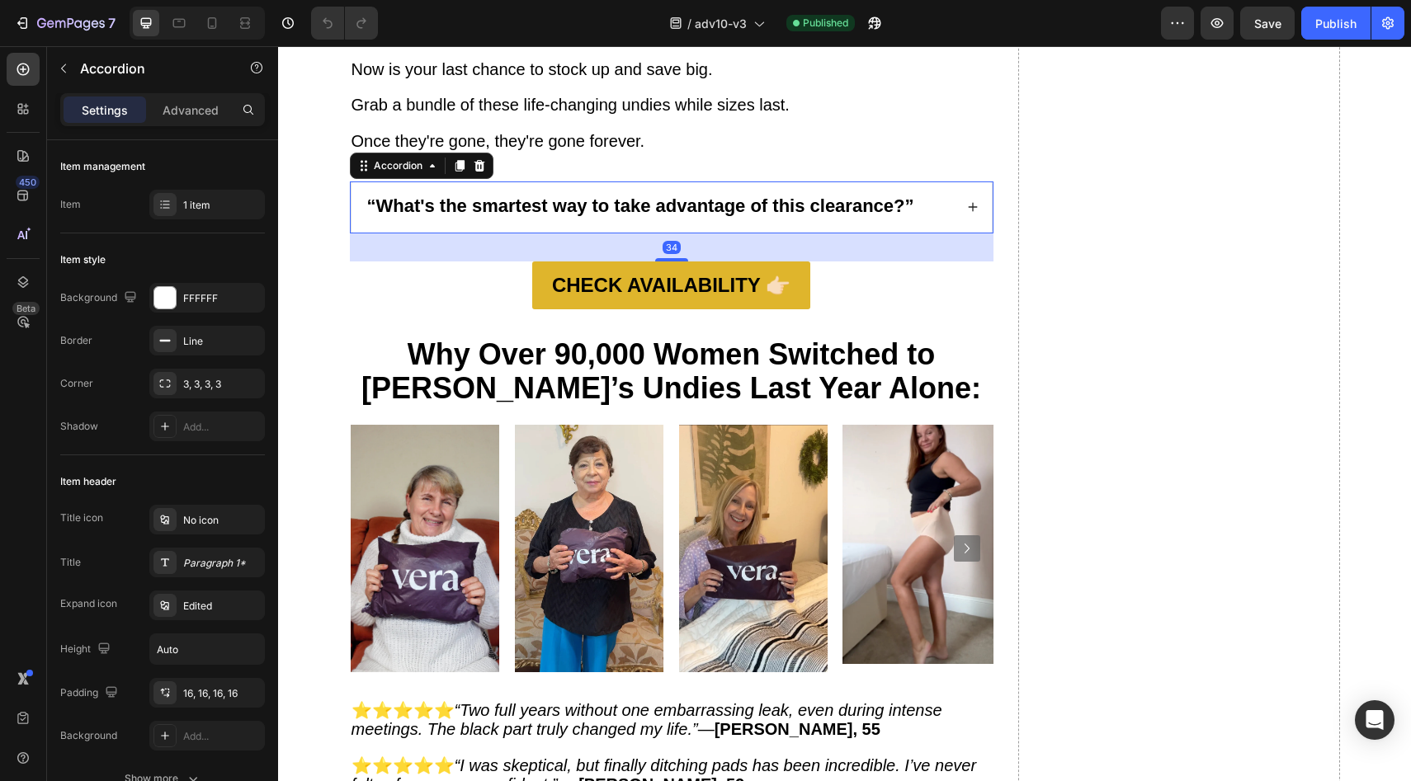
click at [806, 216] on strong "“What's the smartest way to take advantage of this clearance?”" at bounding box center [640, 206] width 547 height 21
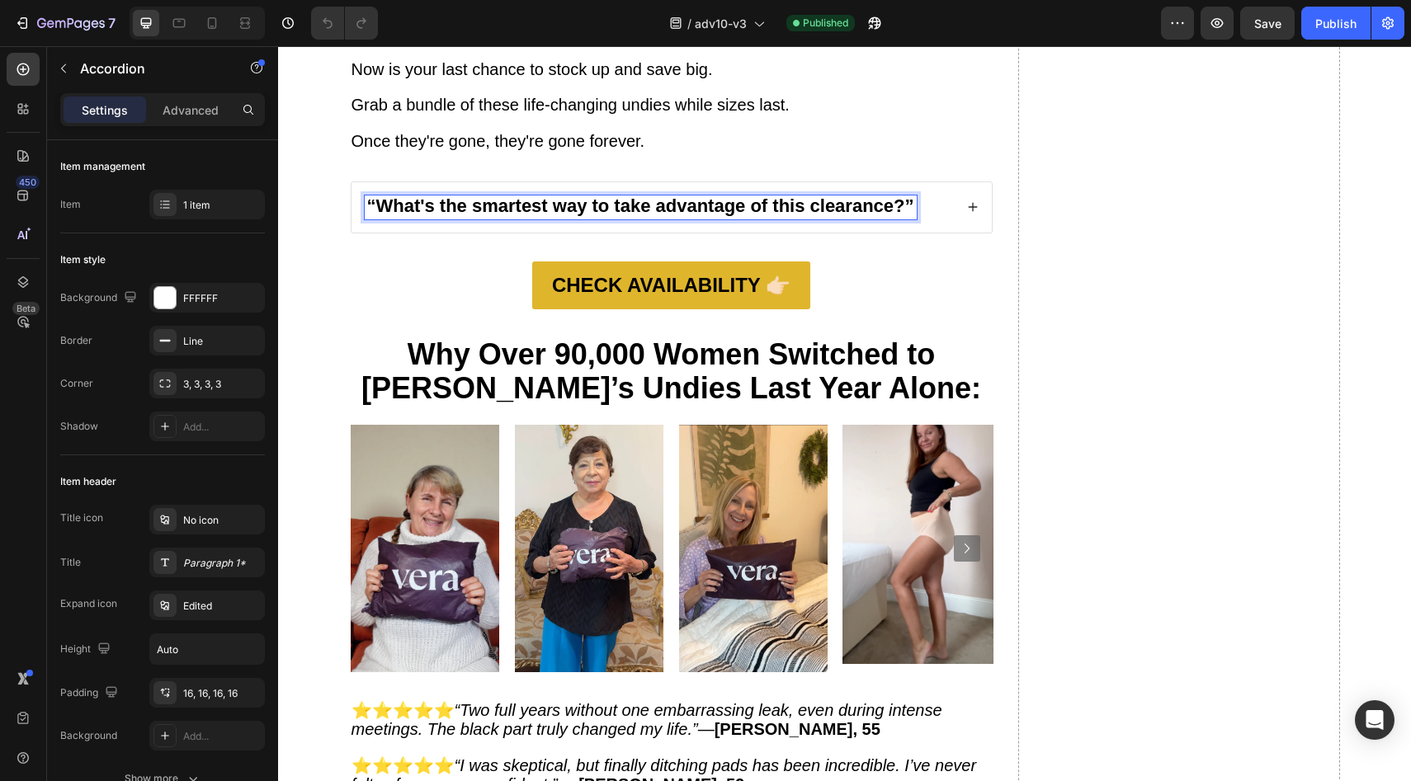
click at [958, 233] on div "“What's the smartest way to take advantage of this clearance?”" at bounding box center [671, 207] width 640 height 50
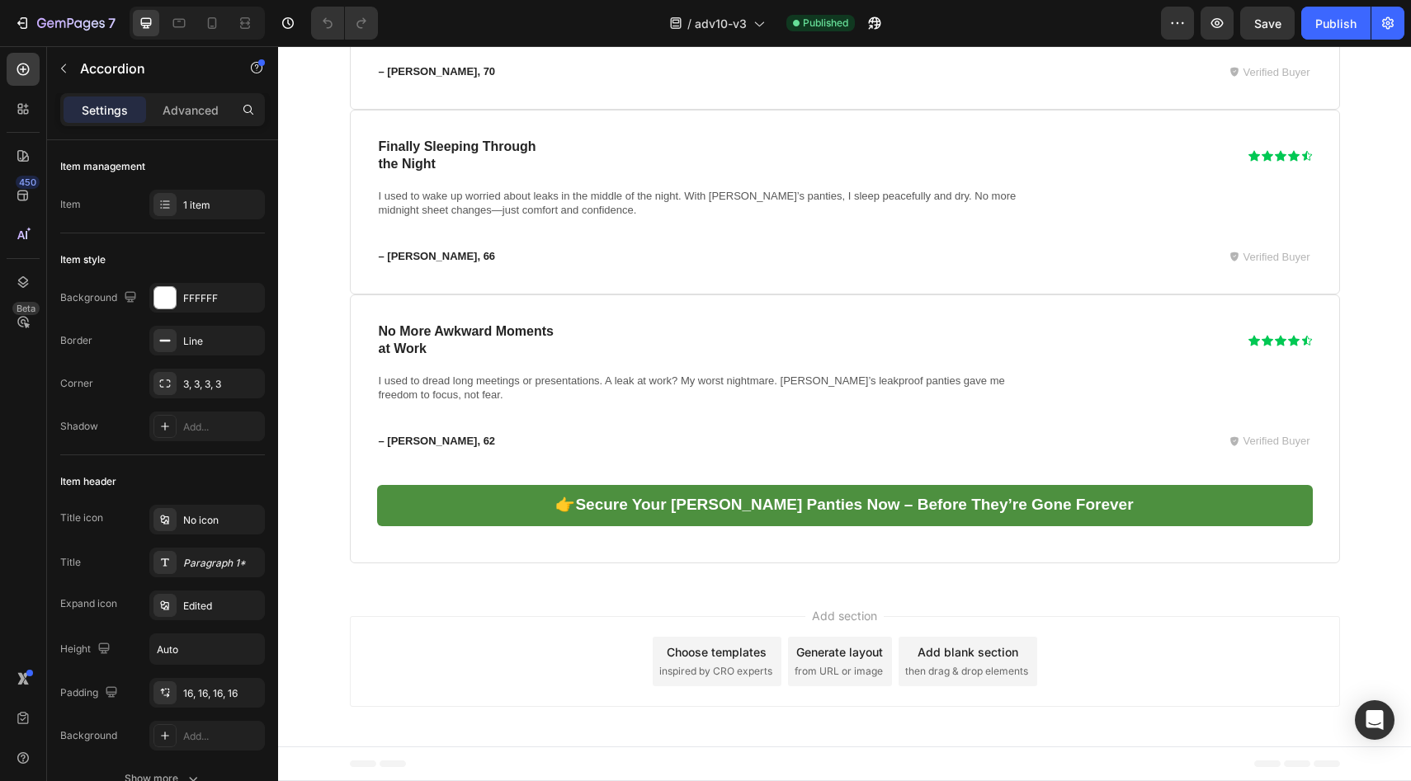
scroll to position [8314, 0]
click at [874, 26] on icon "button" at bounding box center [874, 23] width 16 height 16
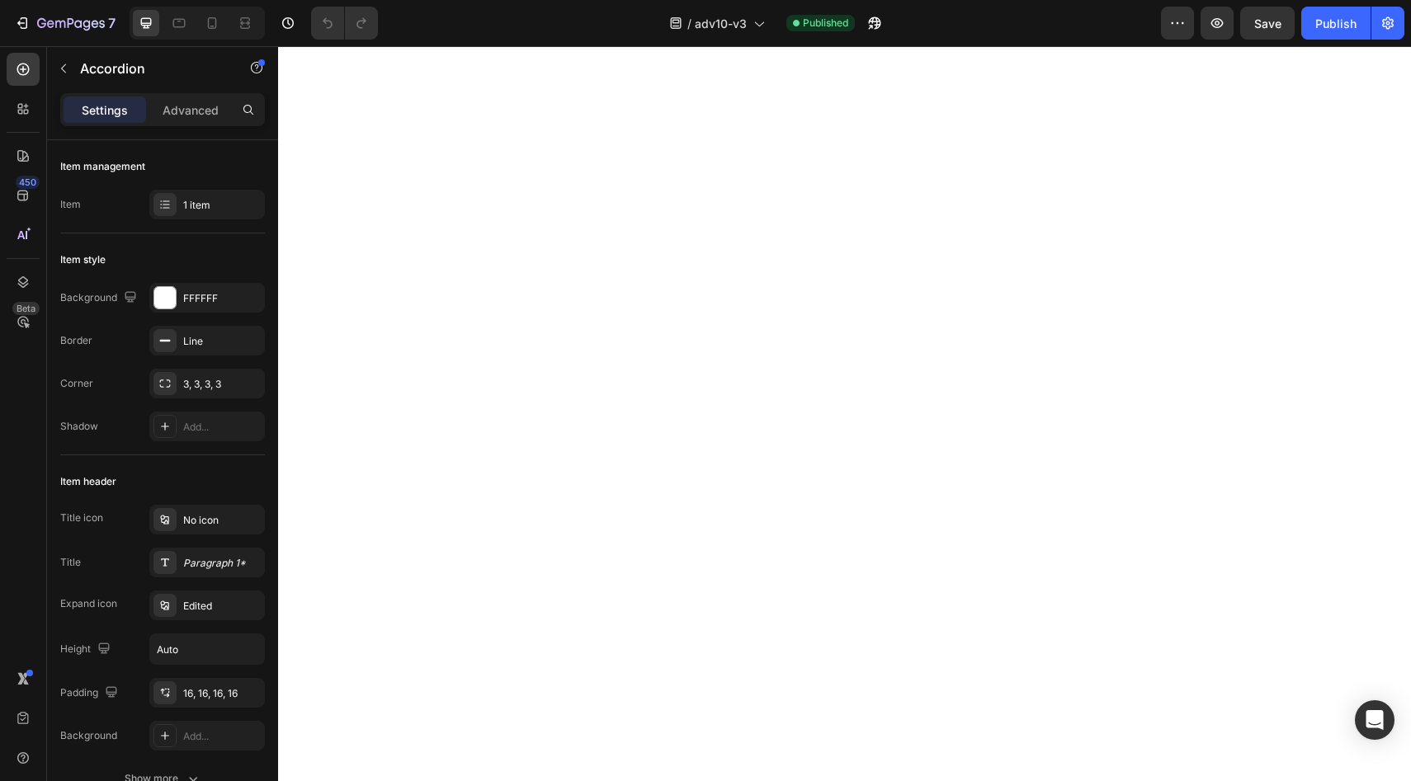
scroll to position [6153, 0]
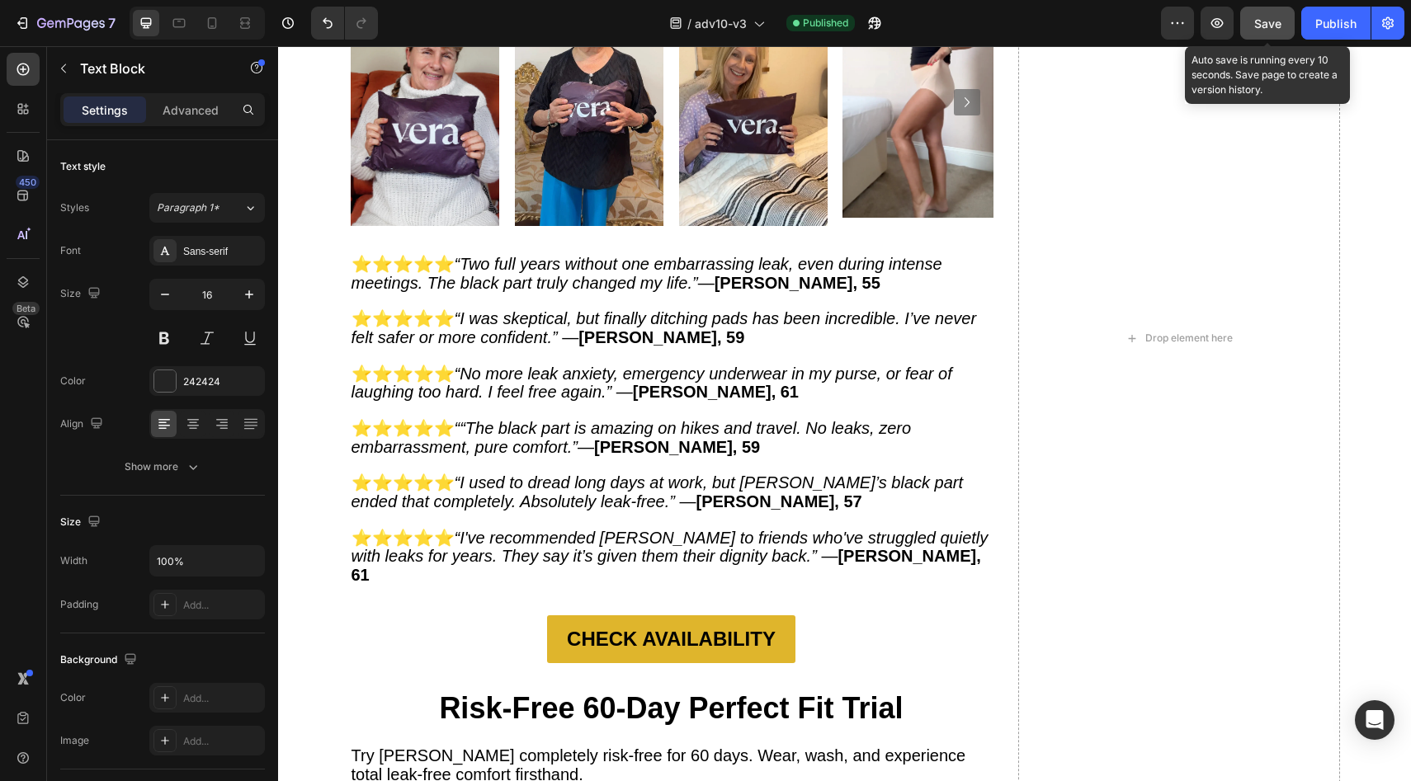
click at [1286, 20] on button "Save" at bounding box center [1267, 23] width 54 height 33
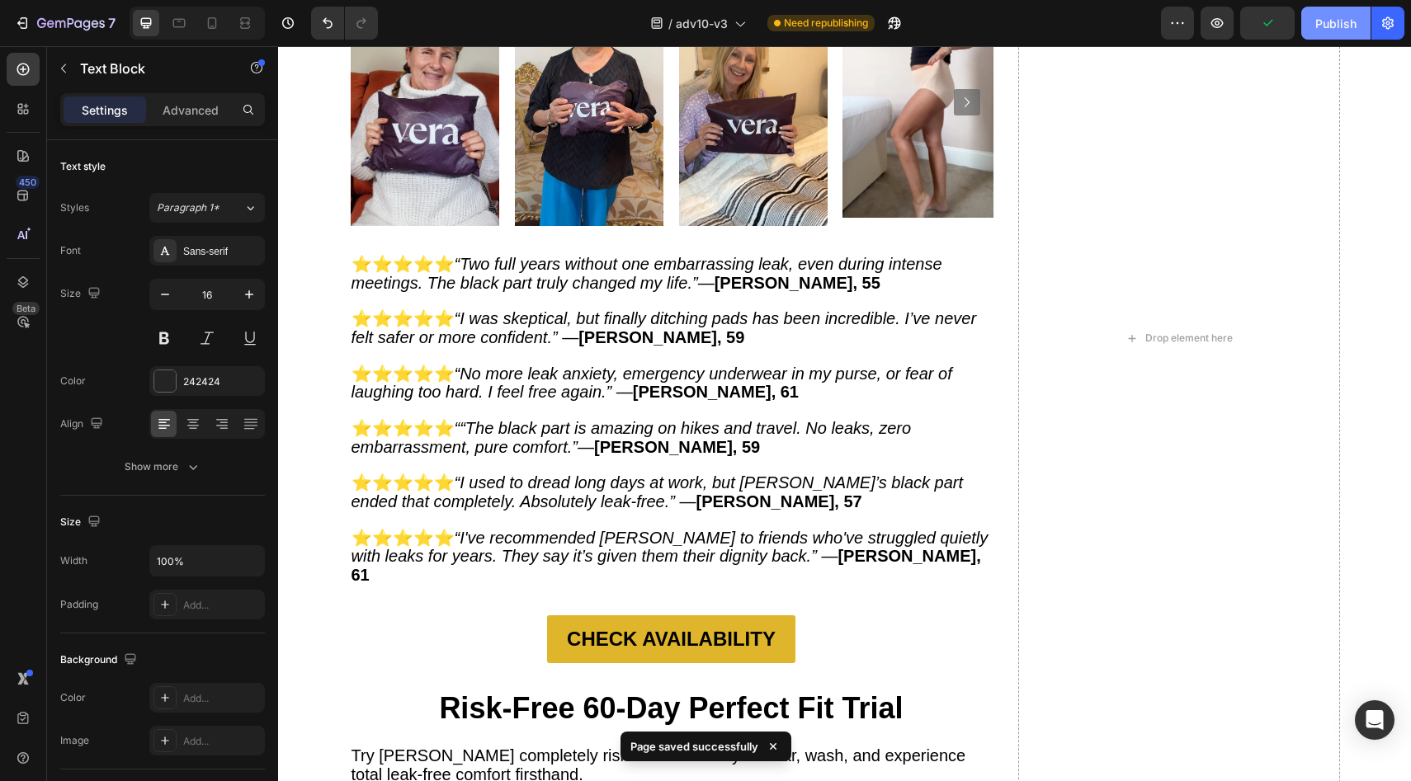
click at [1329, 22] on div "Publish" at bounding box center [1335, 23] width 41 height 17
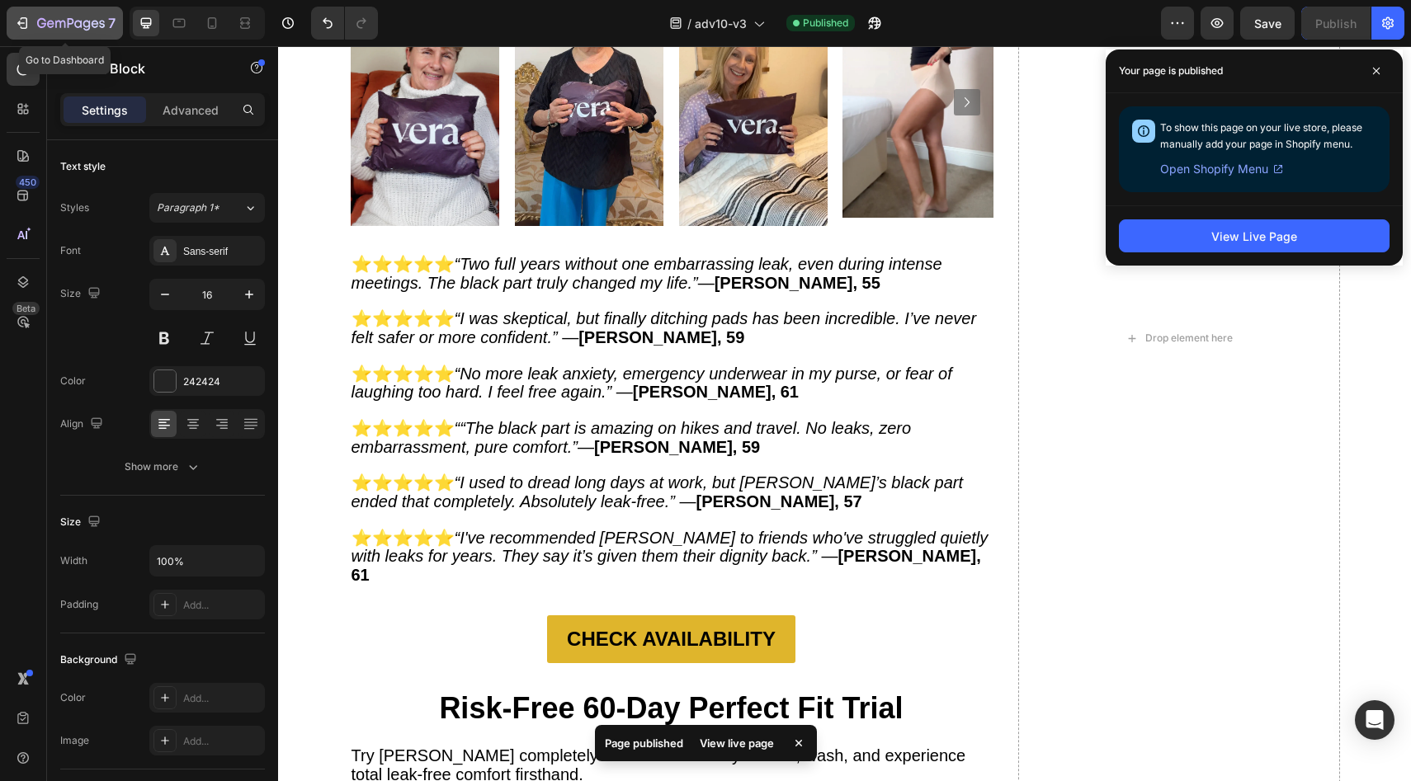
click at [48, 22] on icon "button" at bounding box center [50, 23] width 7 height 7
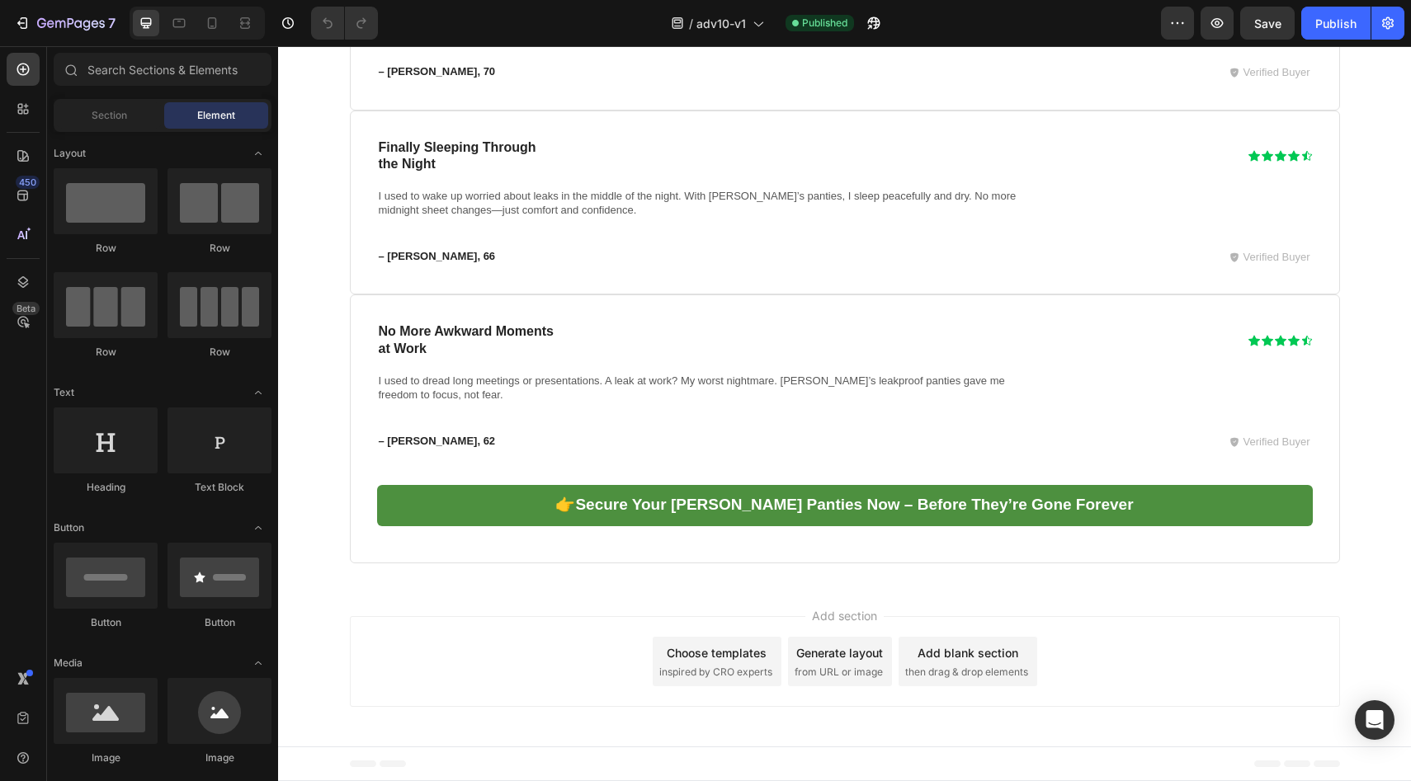
scroll to position [9228, 0]
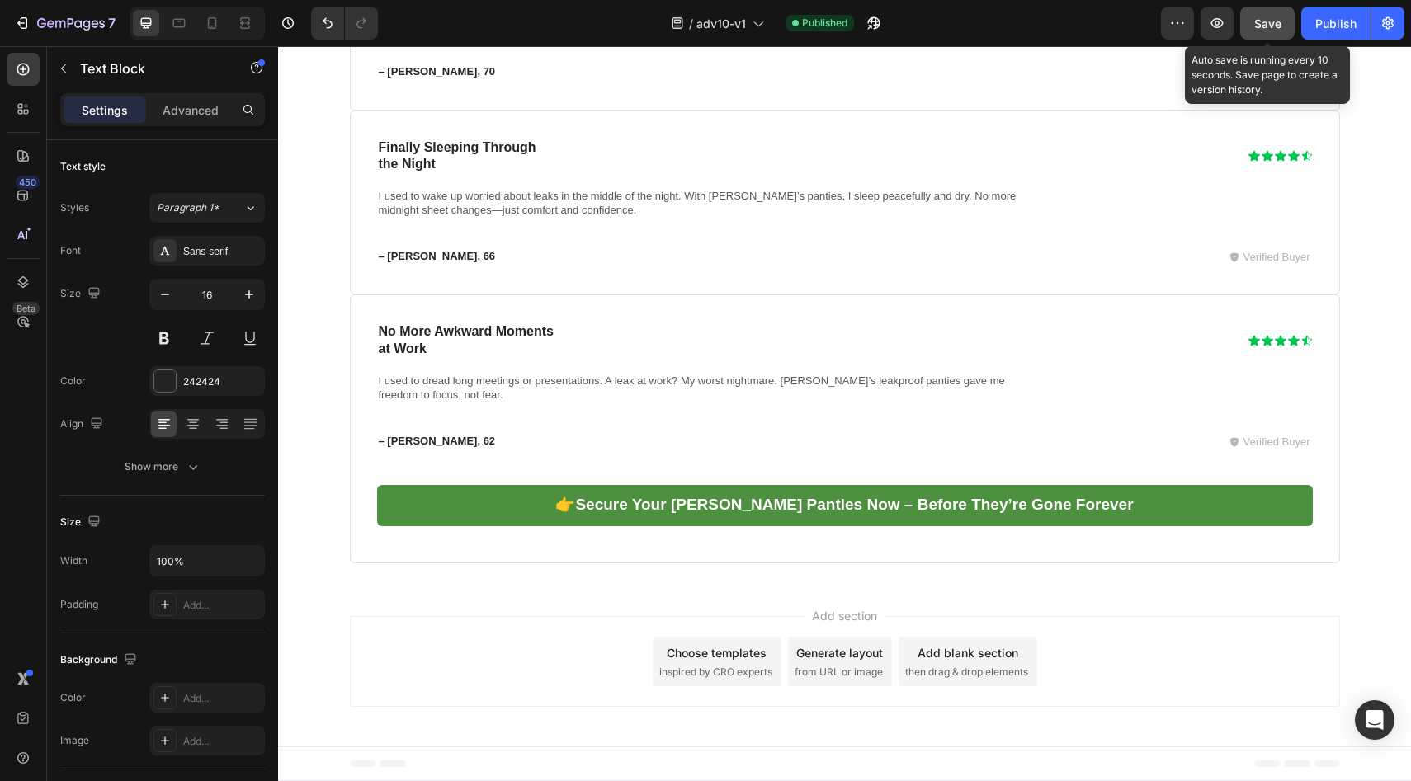
click at [1292, 28] on button "Save" at bounding box center [1267, 23] width 54 height 33
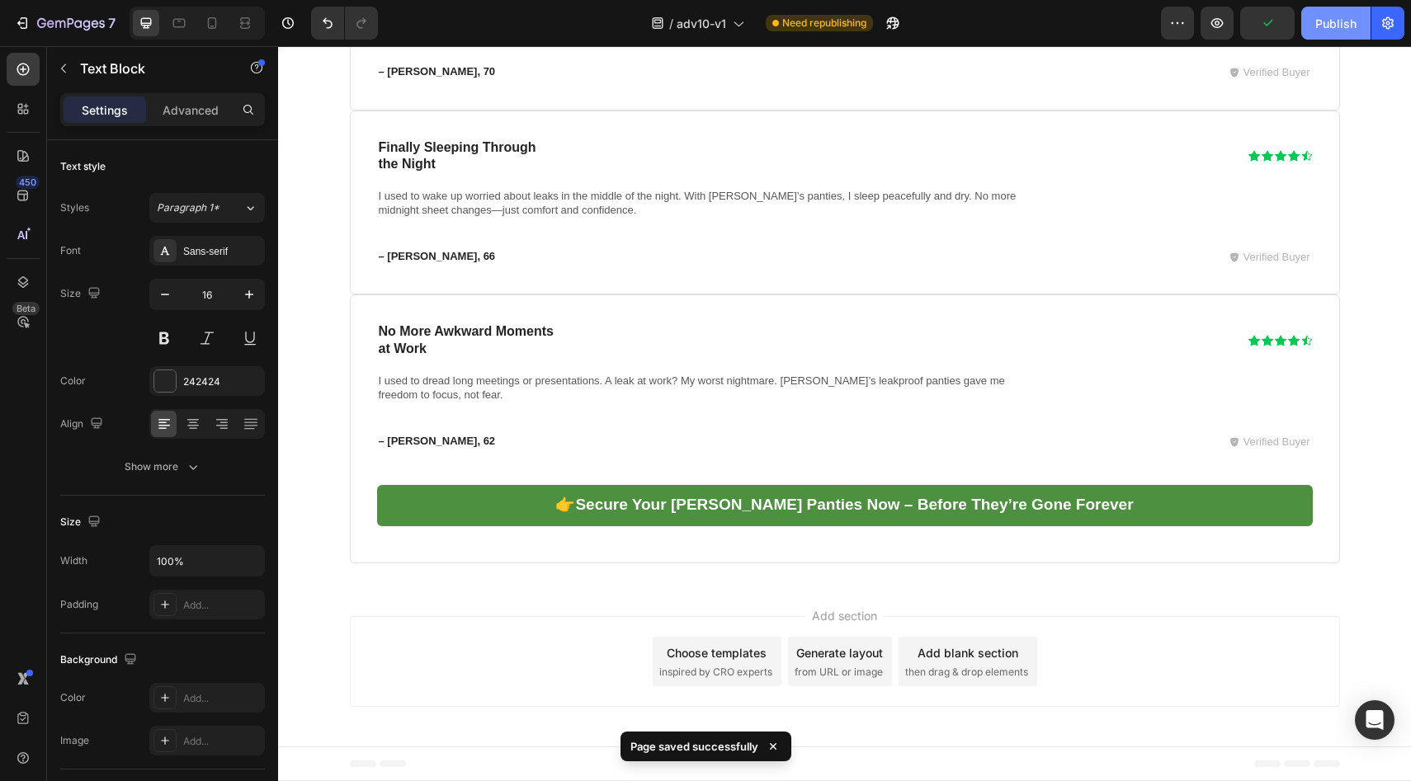
click at [1326, 30] on div "Publish" at bounding box center [1335, 23] width 41 height 17
click at [124, 35] on div at bounding box center [194, 23] width 142 height 33
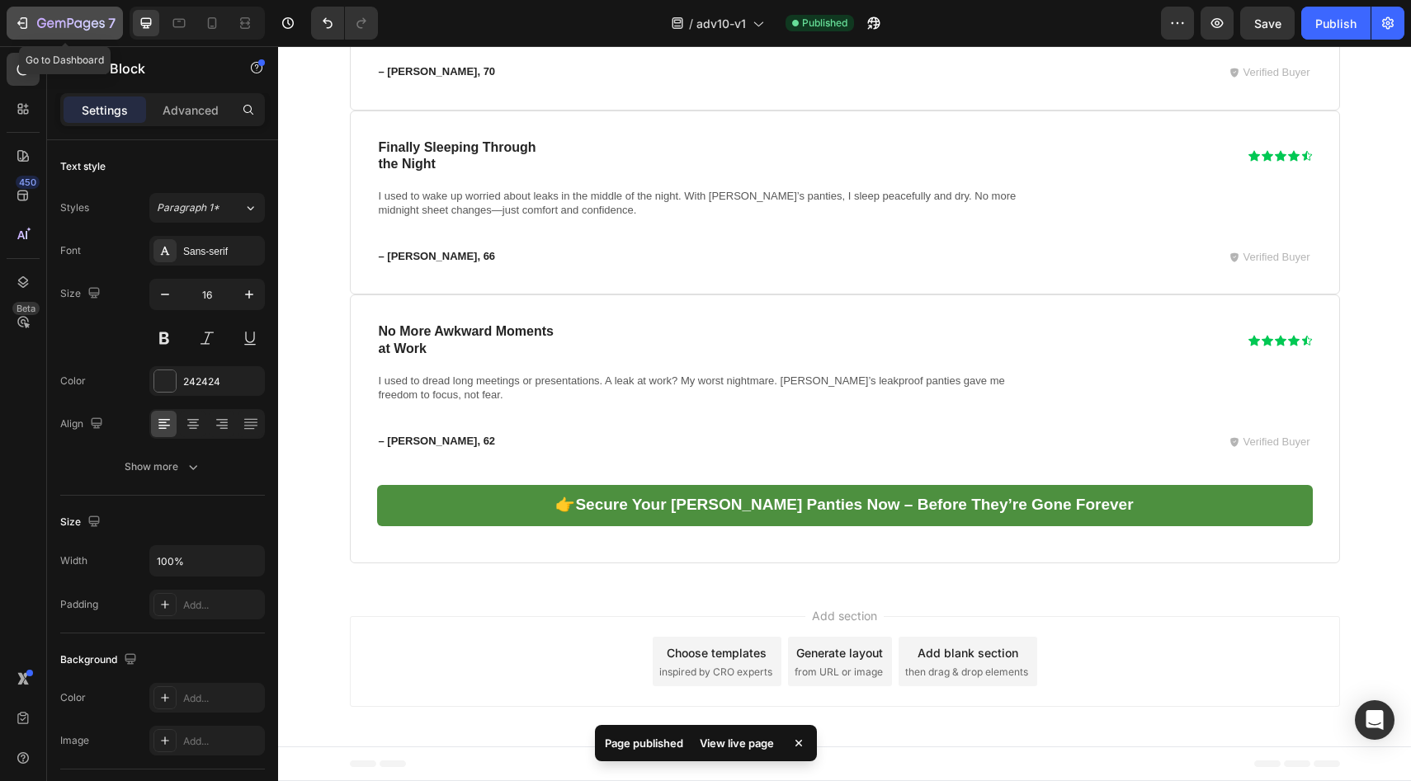
click at [89, 32] on div "7" at bounding box center [76, 23] width 78 height 20
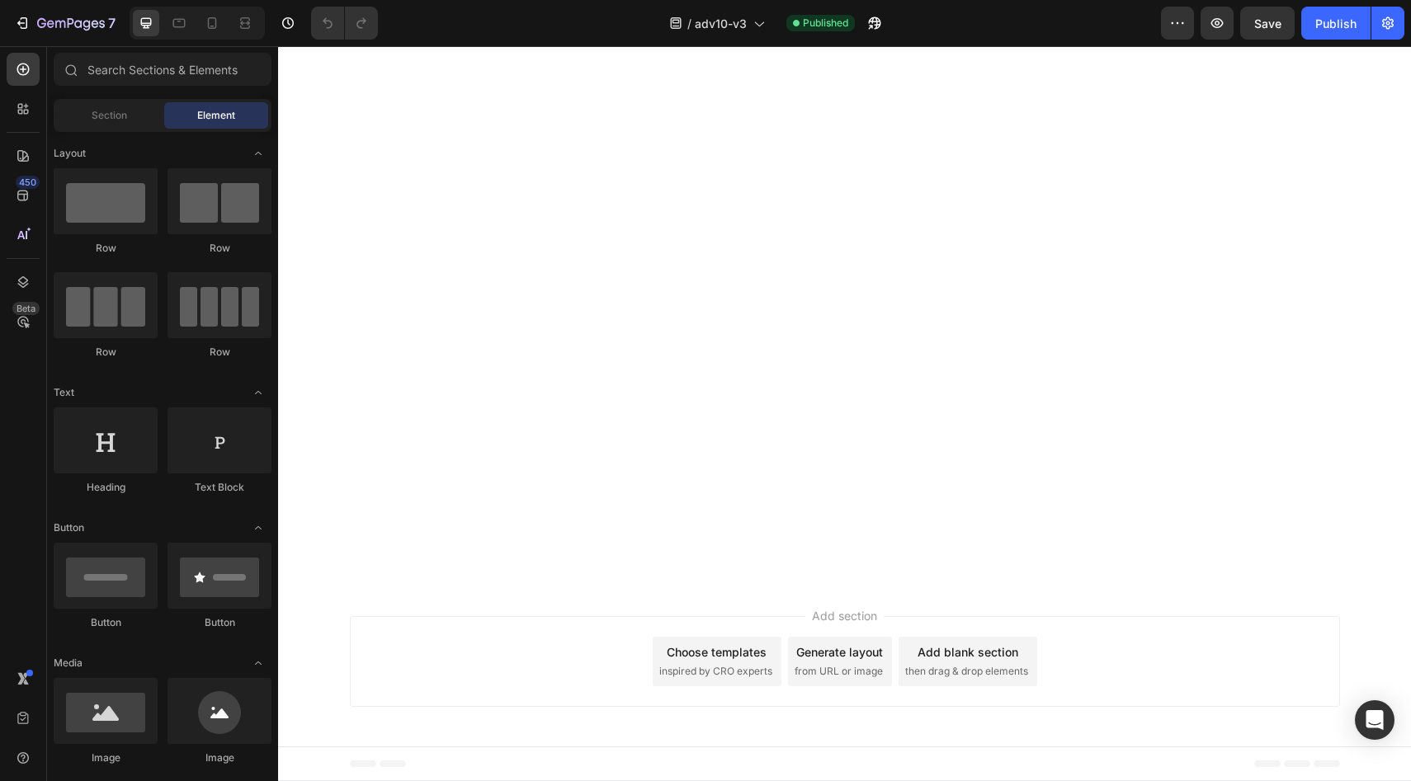
scroll to position [9050, 0]
click at [104, 30] on icon "button" at bounding box center [71, 24] width 68 height 14
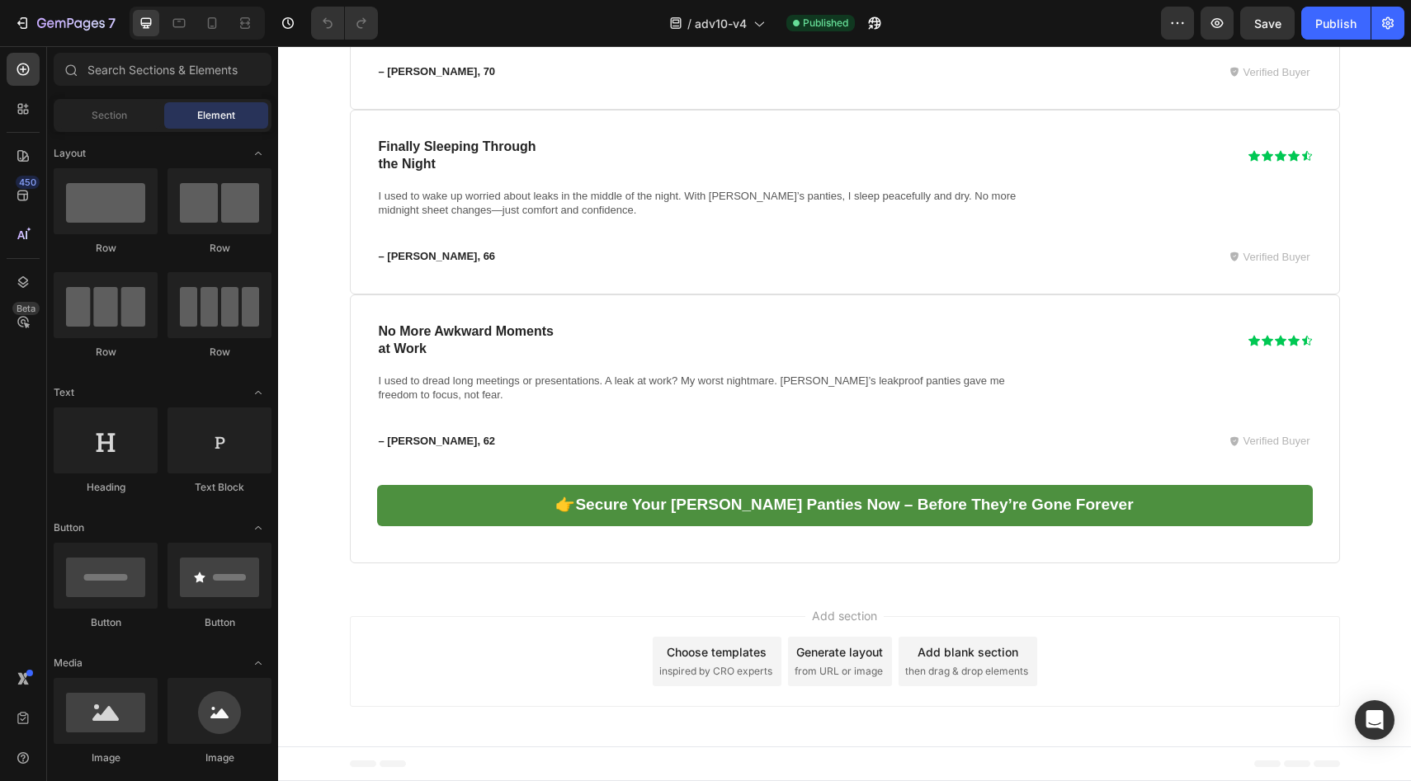
scroll to position [9204, 0]
click at [83, 24] on icon "button" at bounding box center [86, 25] width 7 height 11
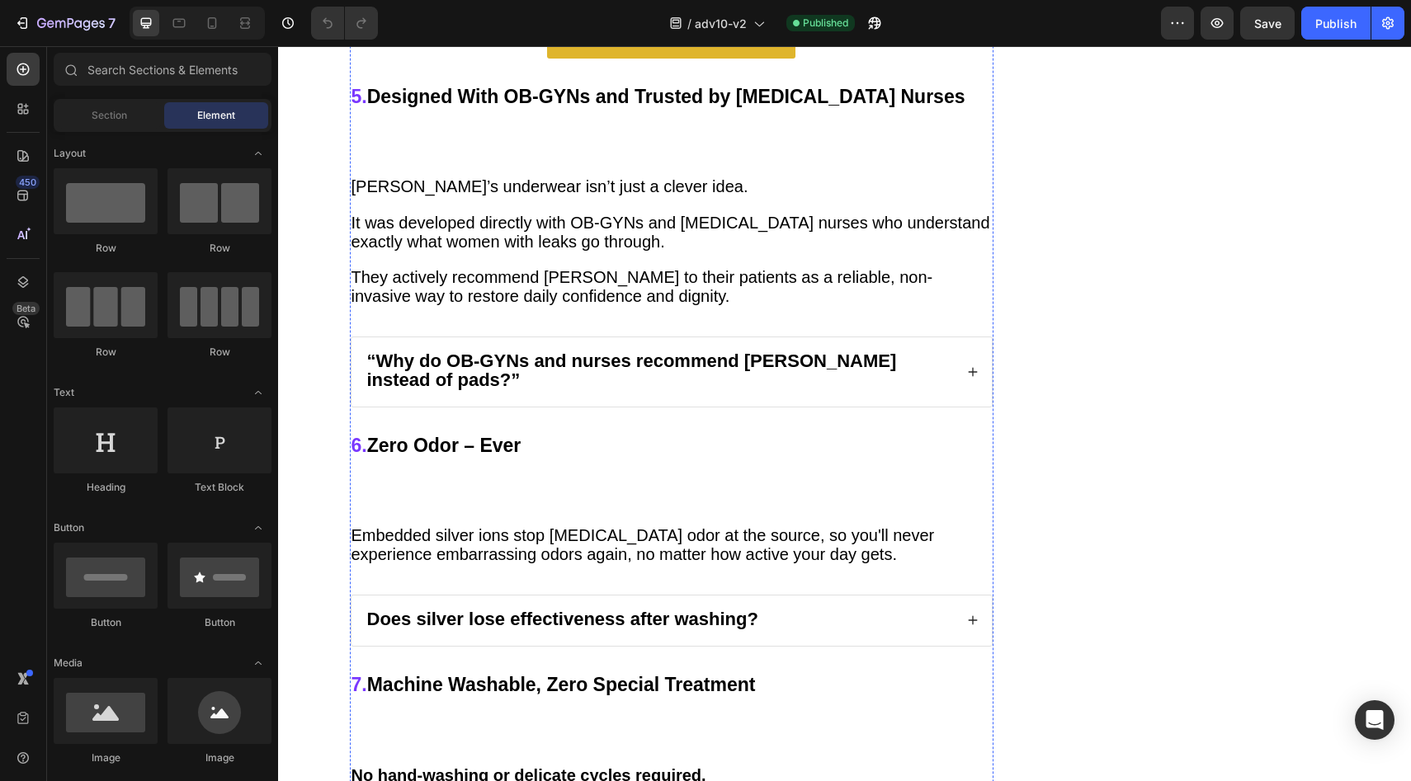
scroll to position [4228, 0]
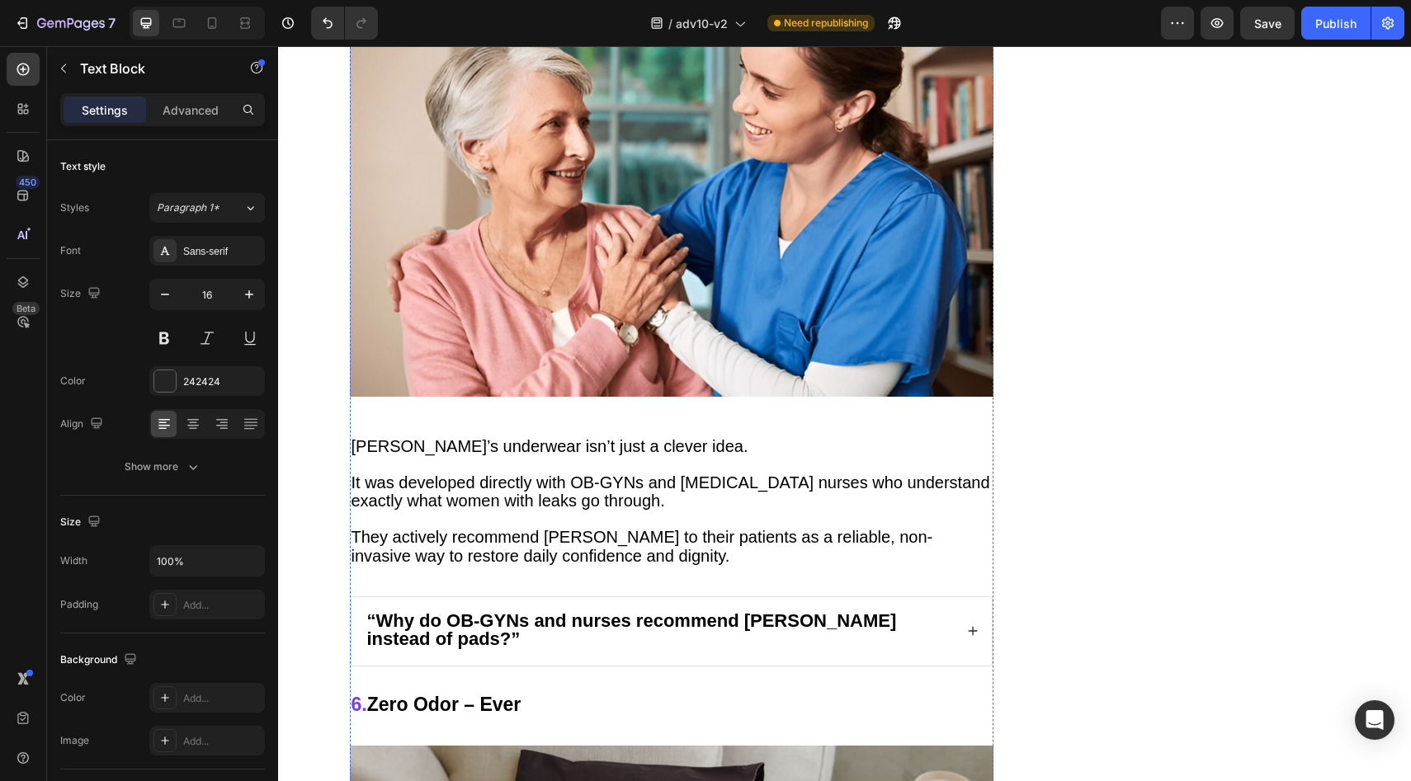
scroll to position [4559, 0]
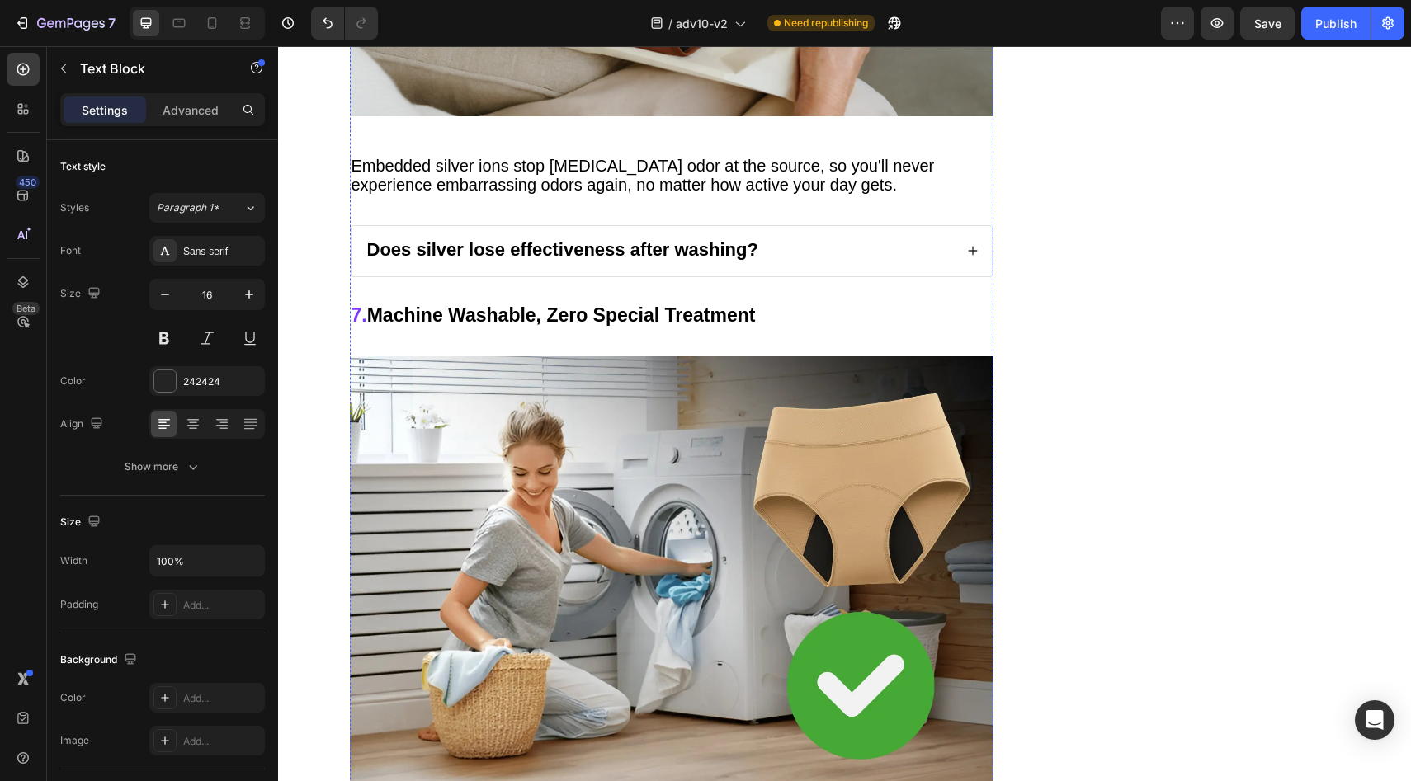
scroll to position [5538, 0]
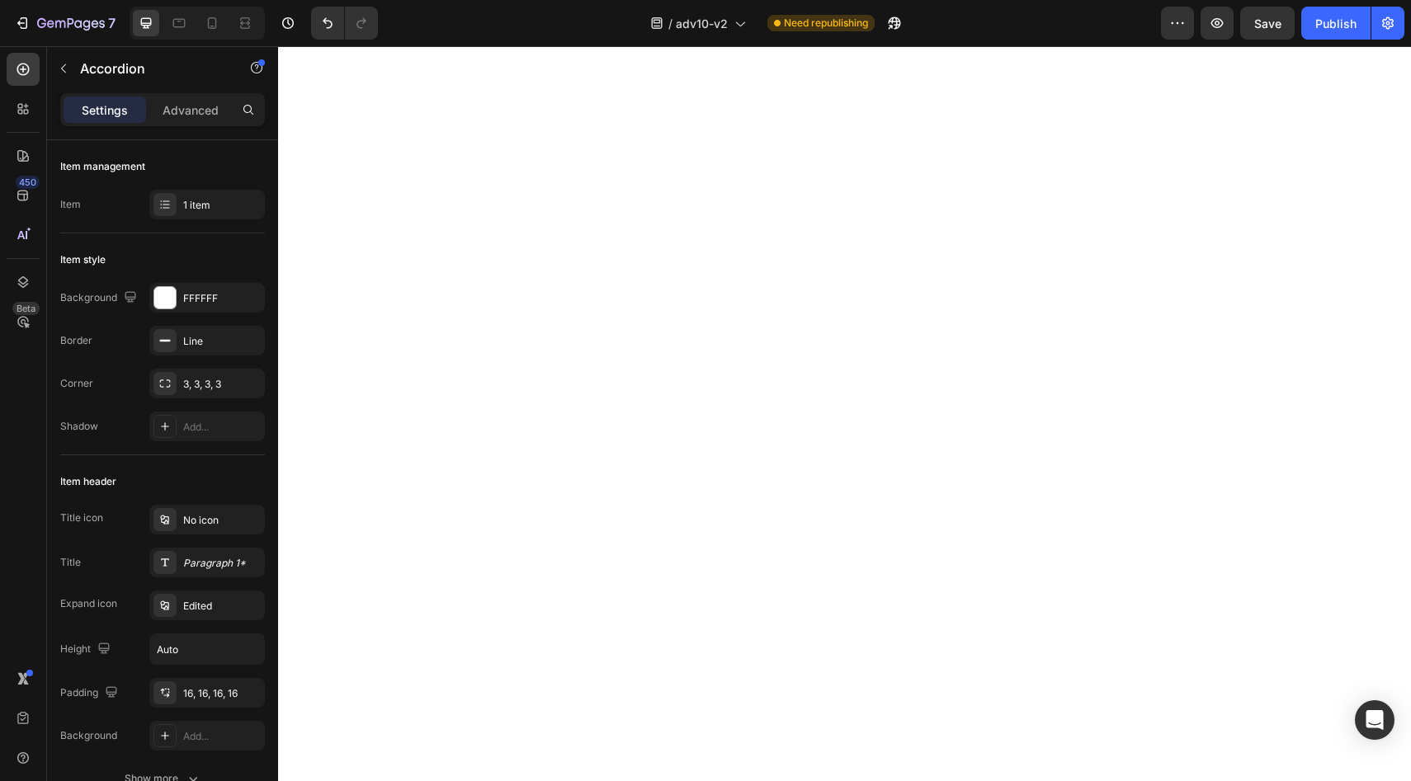
scroll to position [9337, 0]
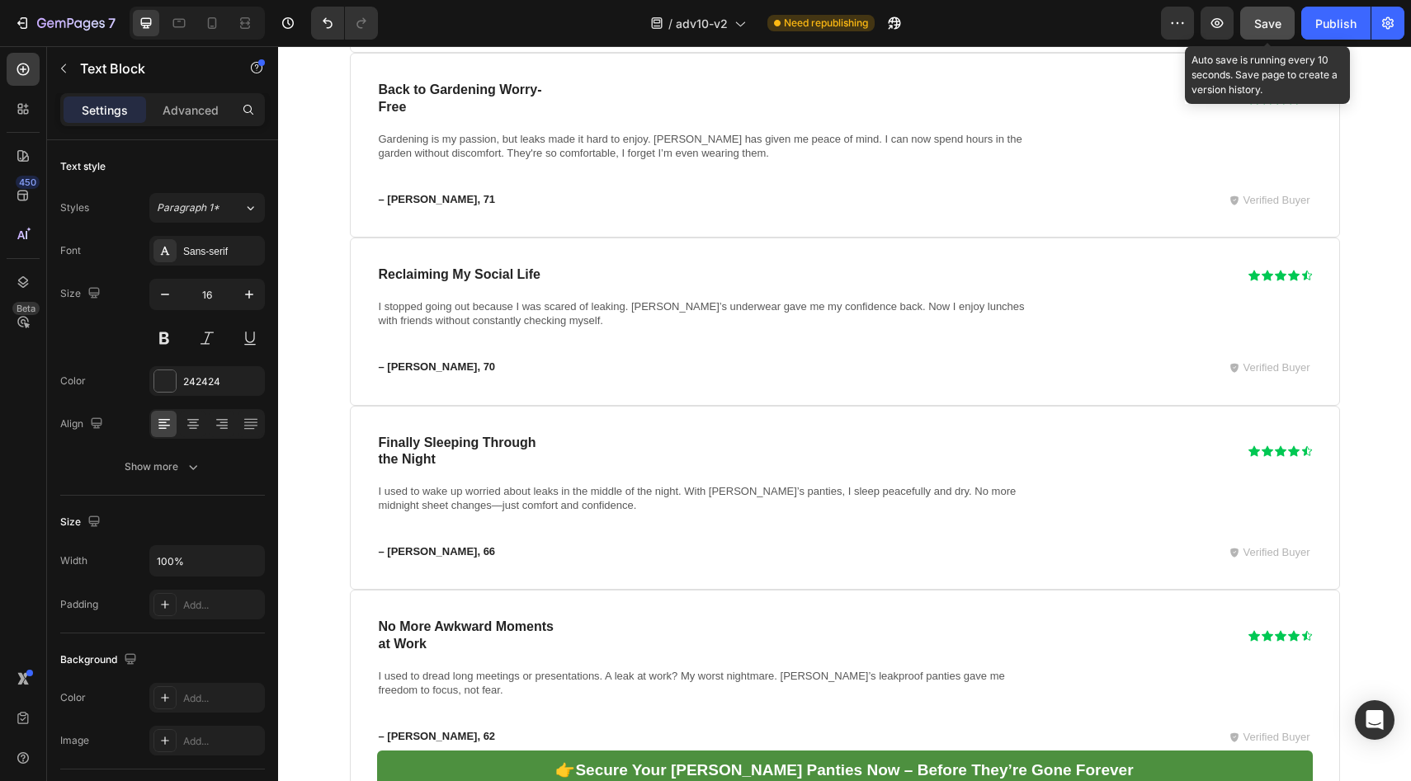
click at [1277, 36] on button "Save" at bounding box center [1267, 23] width 54 height 33
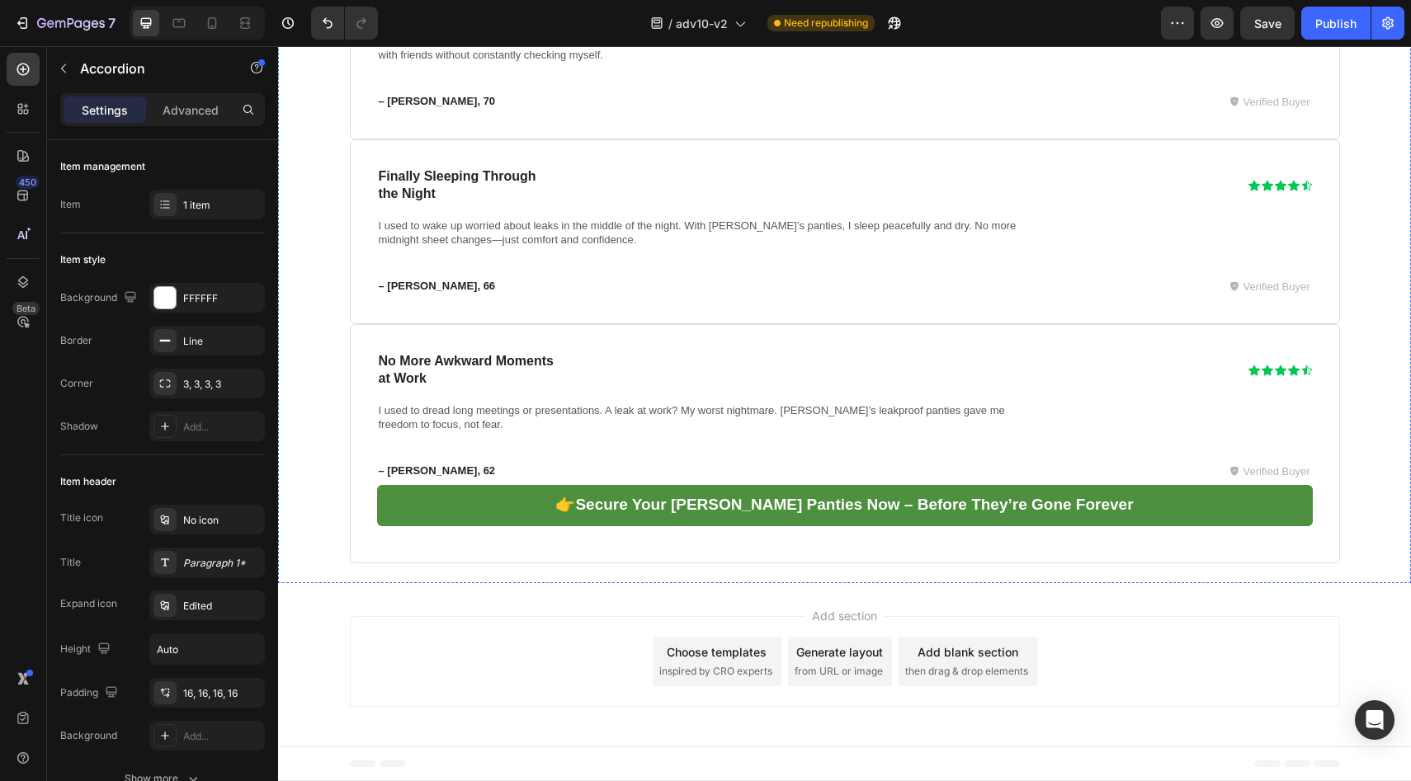
scroll to position [12240, 0]
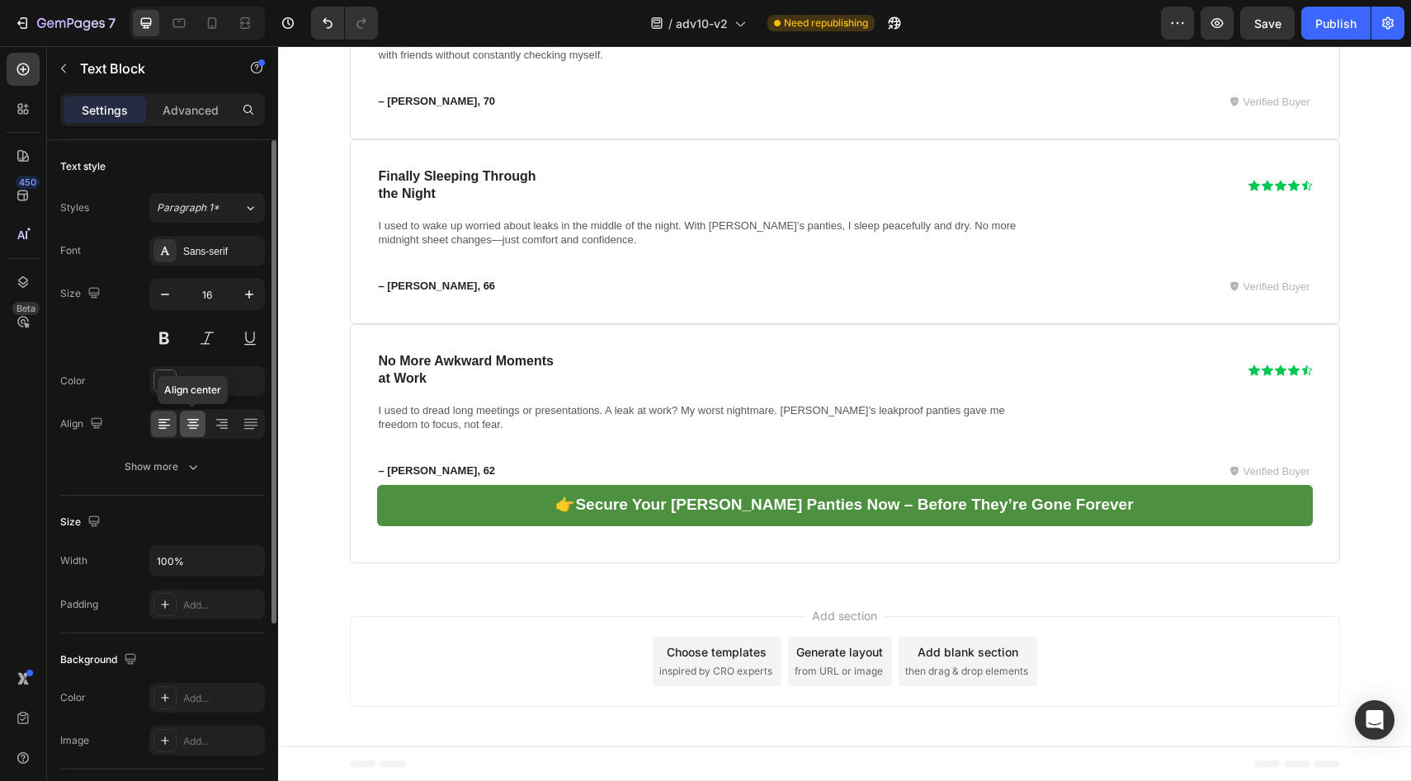
click at [196, 428] on icon at bounding box center [193, 429] width 8 height 2
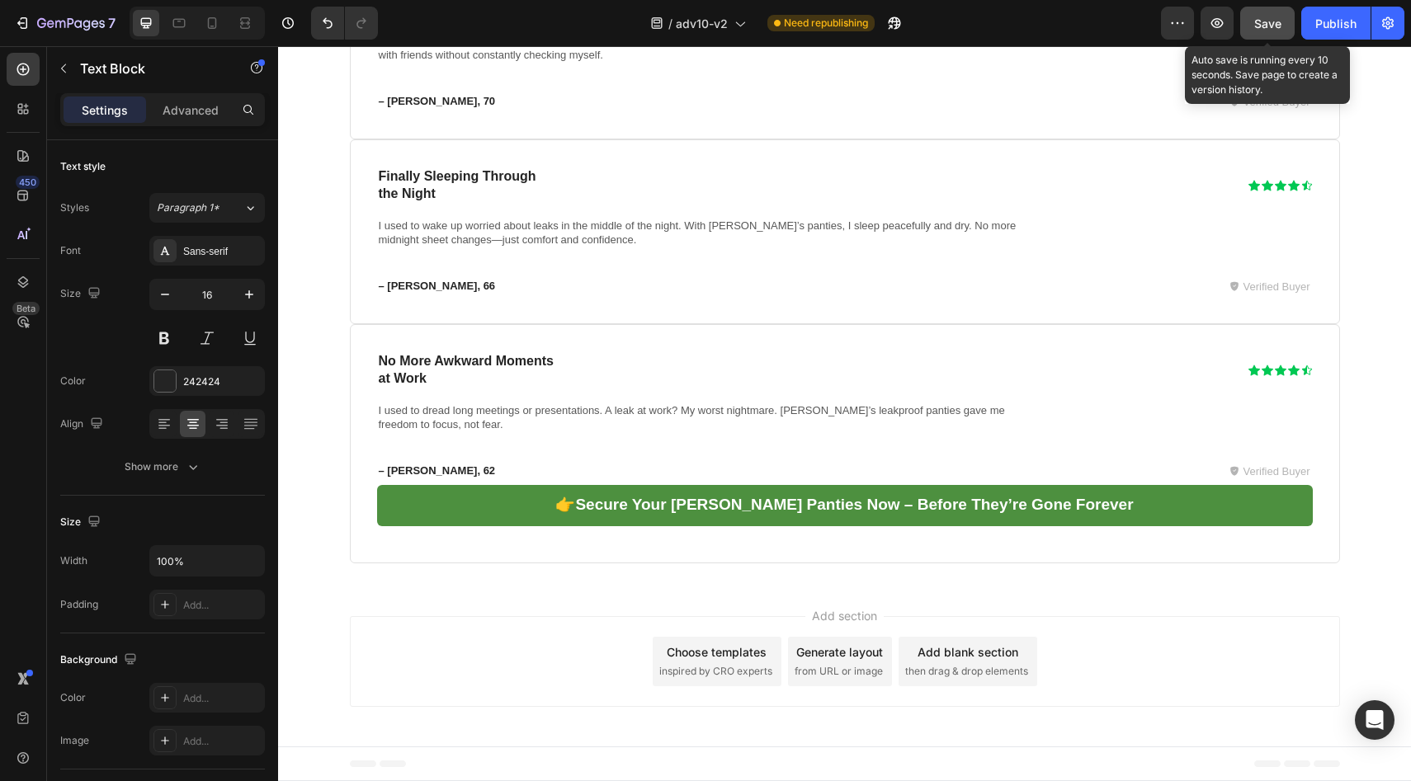
click at [1273, 23] on span "Save" at bounding box center [1267, 23] width 27 height 14
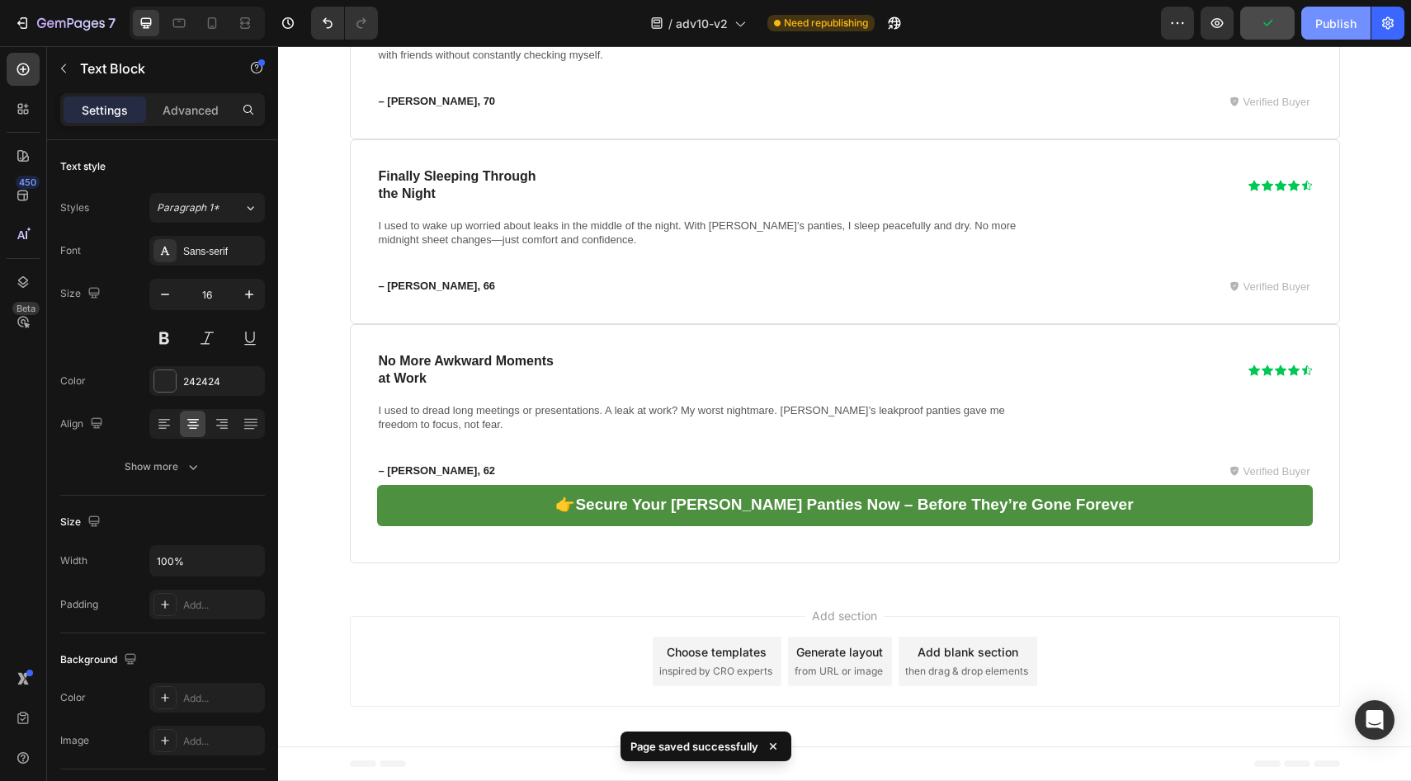
click at [1331, 22] on div "Publish" at bounding box center [1335, 23] width 41 height 17
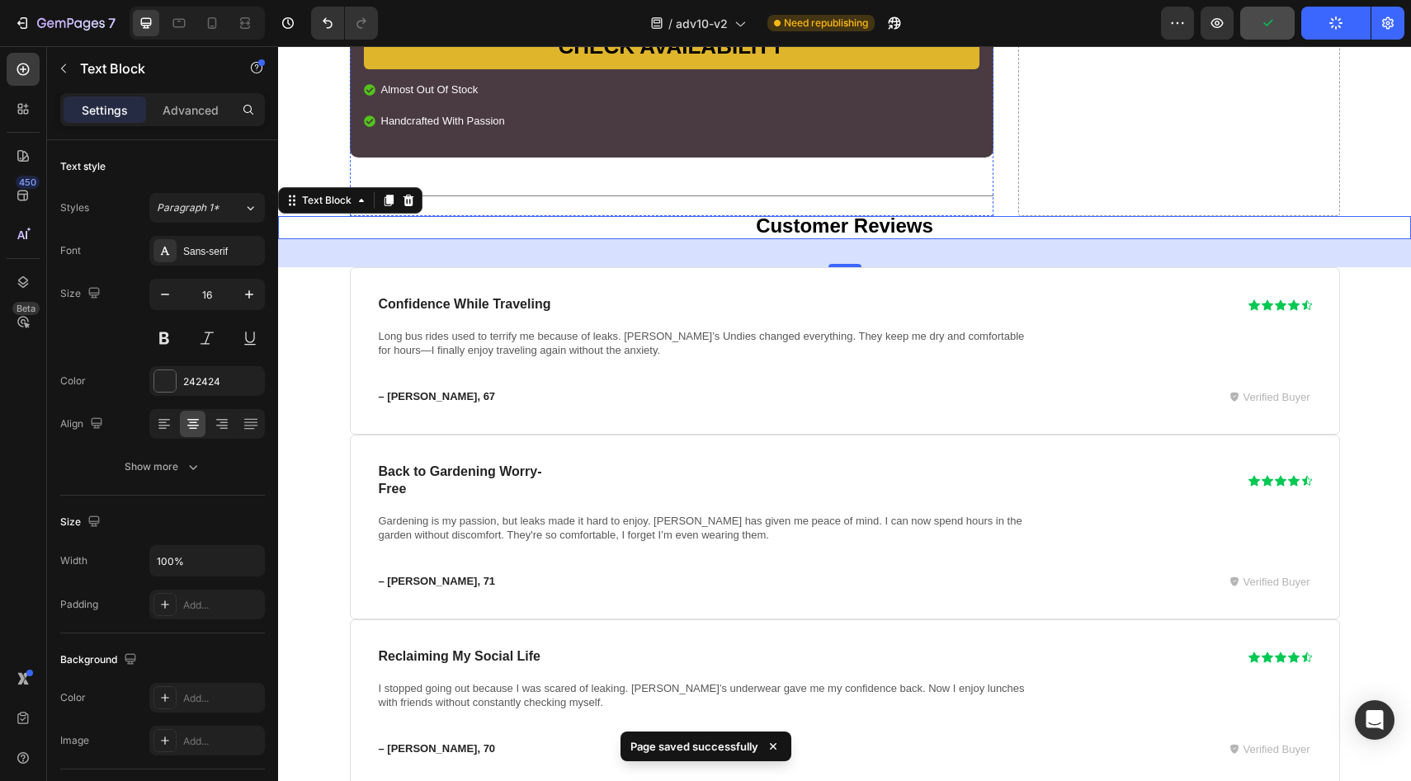
scroll to position [10838, 0]
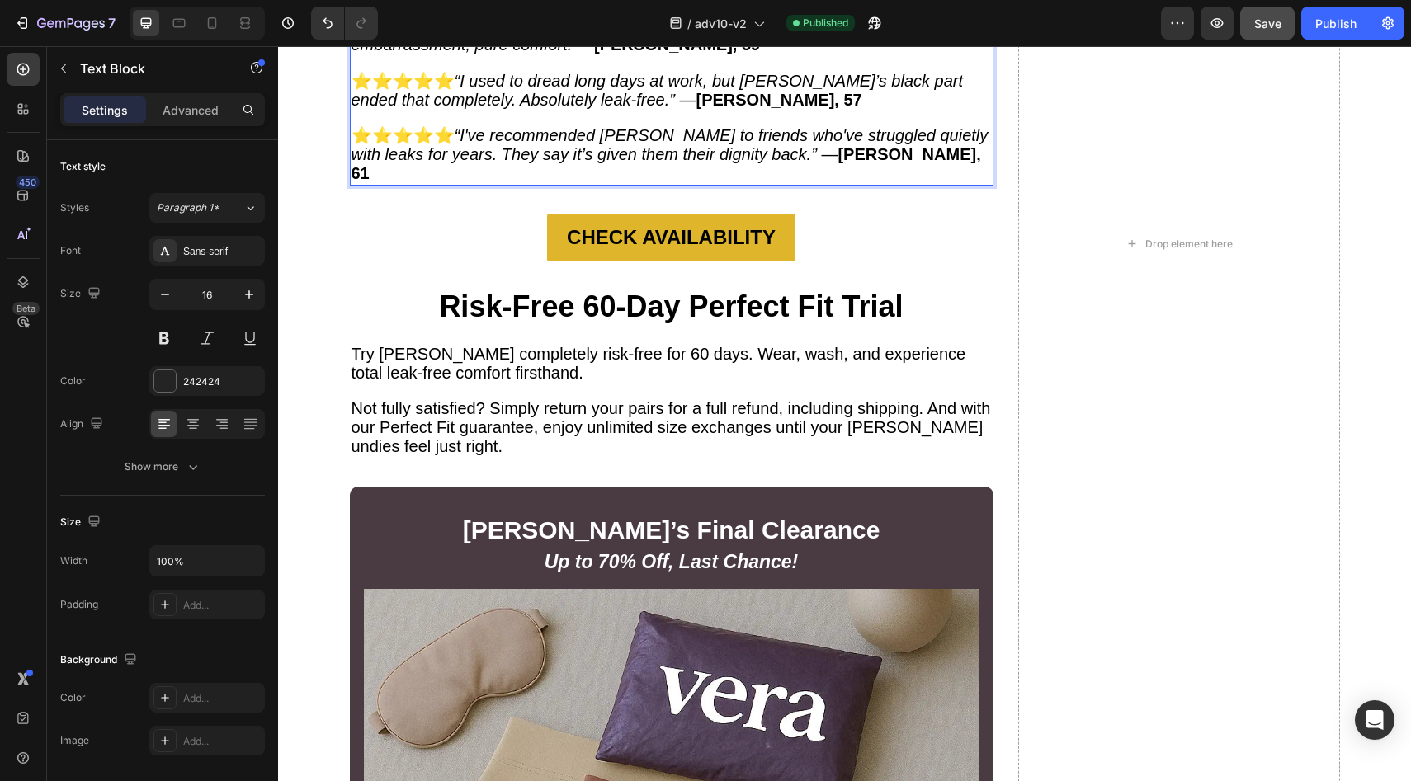
click at [686, 56] on p "⭐️⭐️⭐️⭐️⭐️ ““The black part is amazing on hikes and travel. No leaks, zero emba…" at bounding box center [671, 37] width 640 height 38
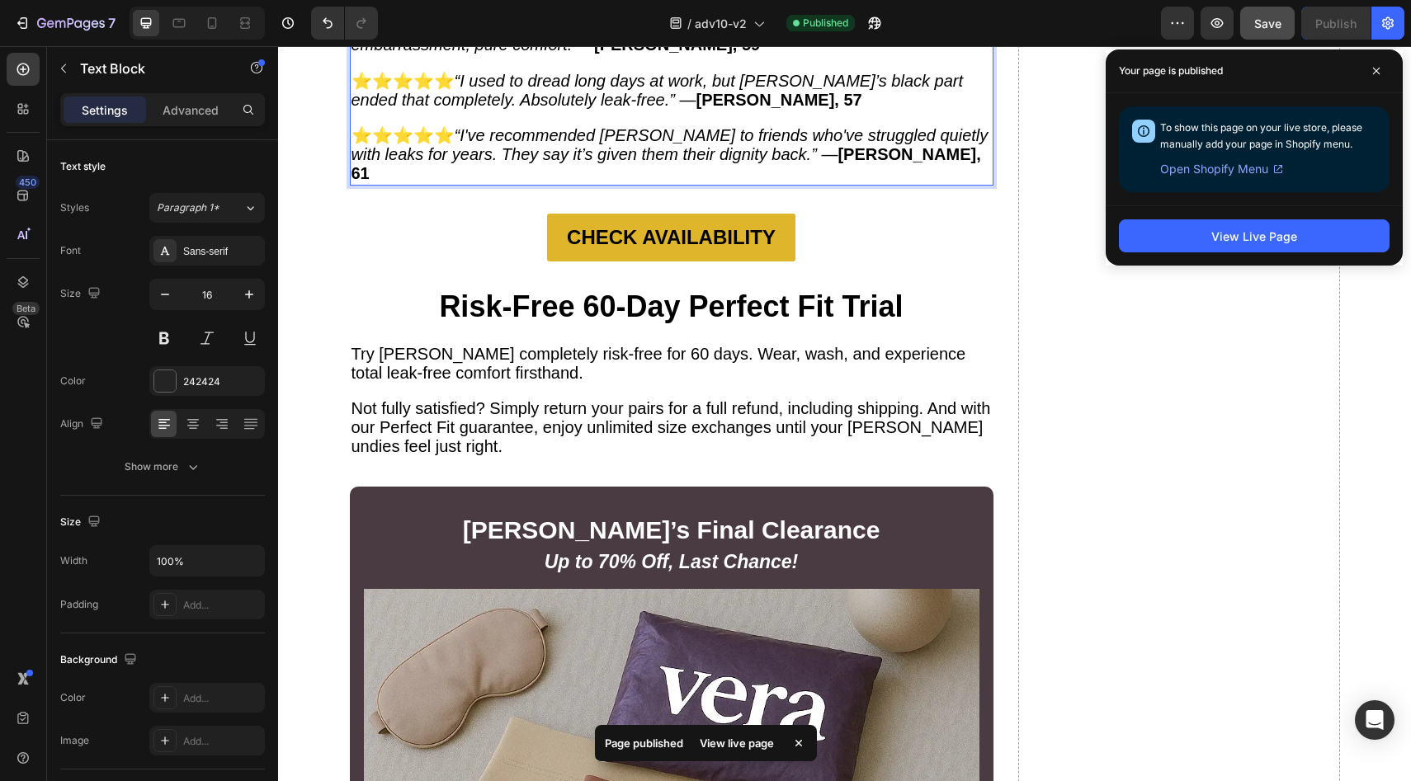
click at [708, 109] on strong "[PERSON_NAME], 57" at bounding box center [779, 100] width 166 height 18
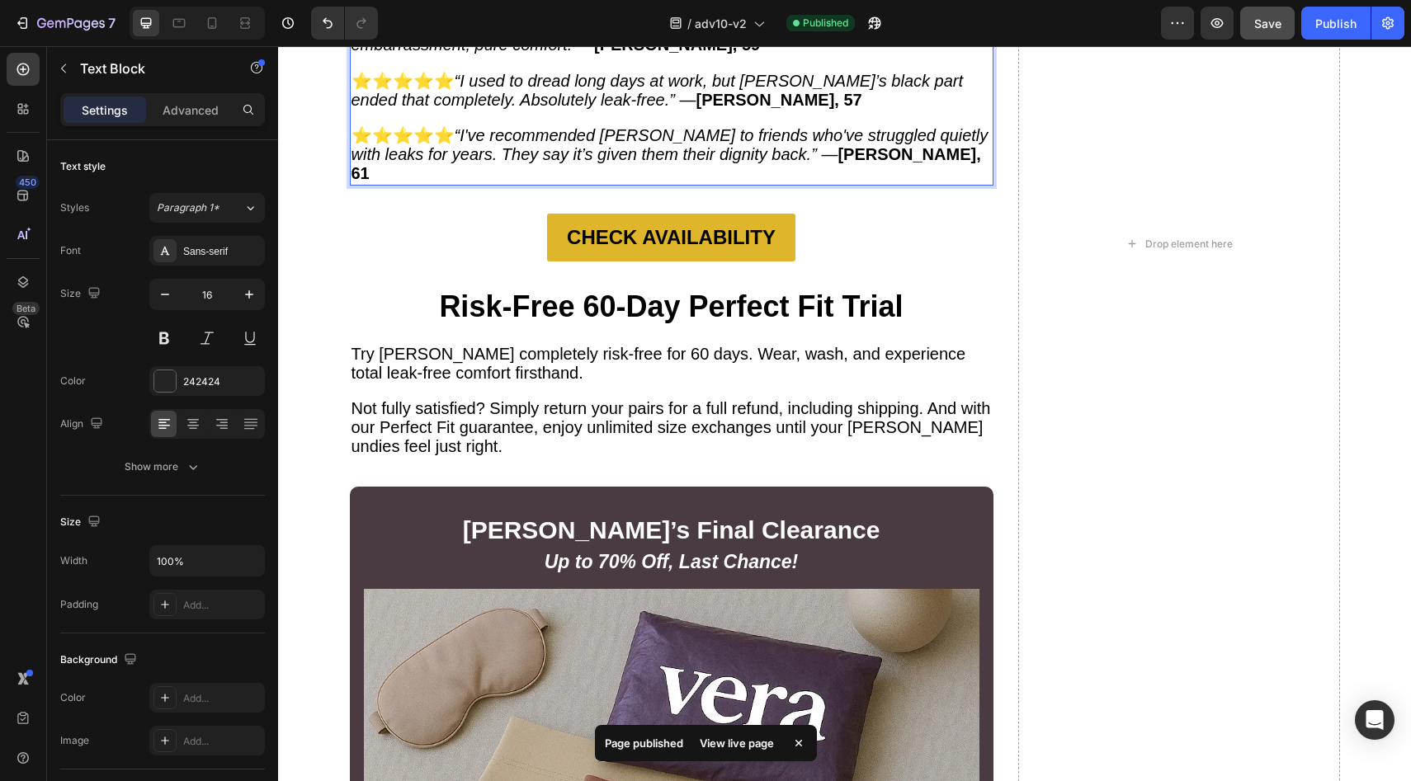
click at [696, 109] on strong "[PERSON_NAME], 57" at bounding box center [779, 100] width 166 height 18
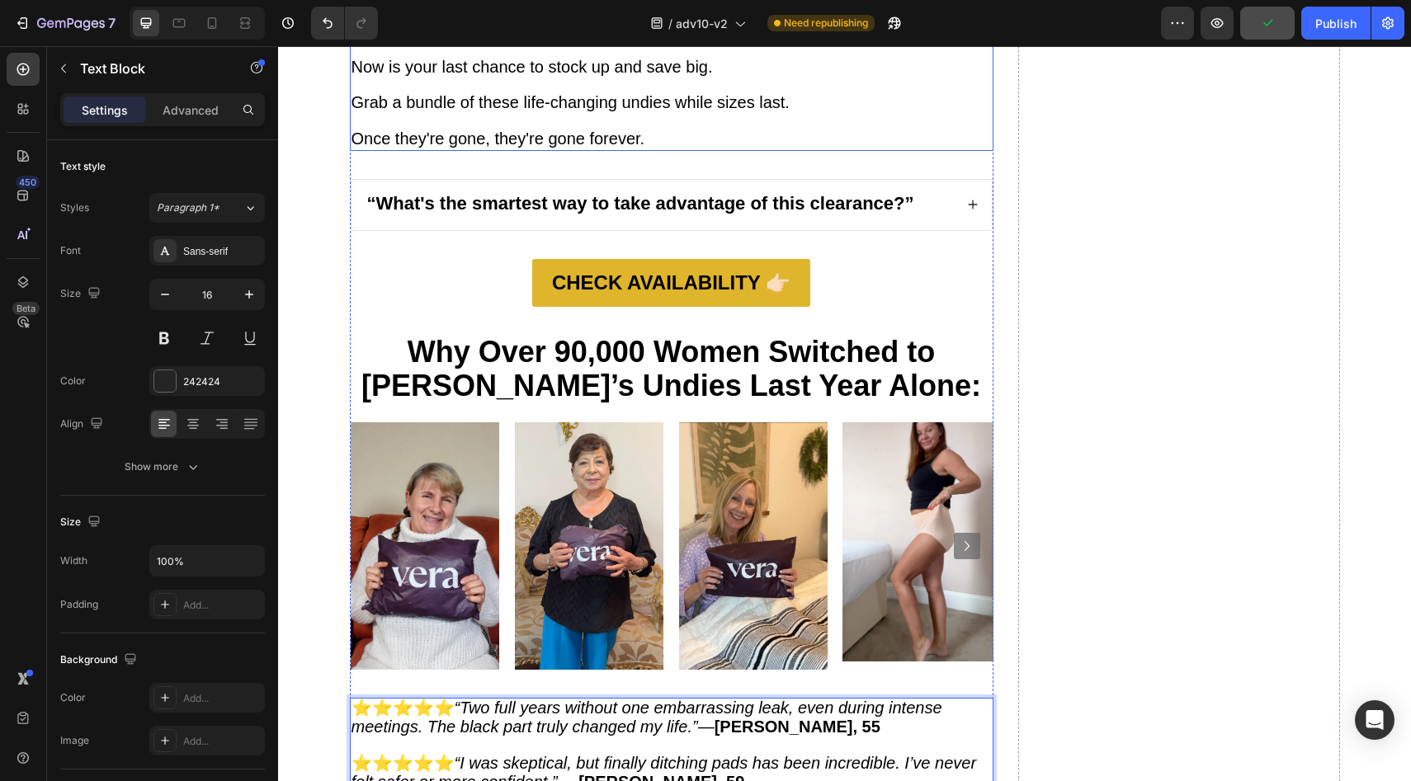
scroll to position [9629, 0]
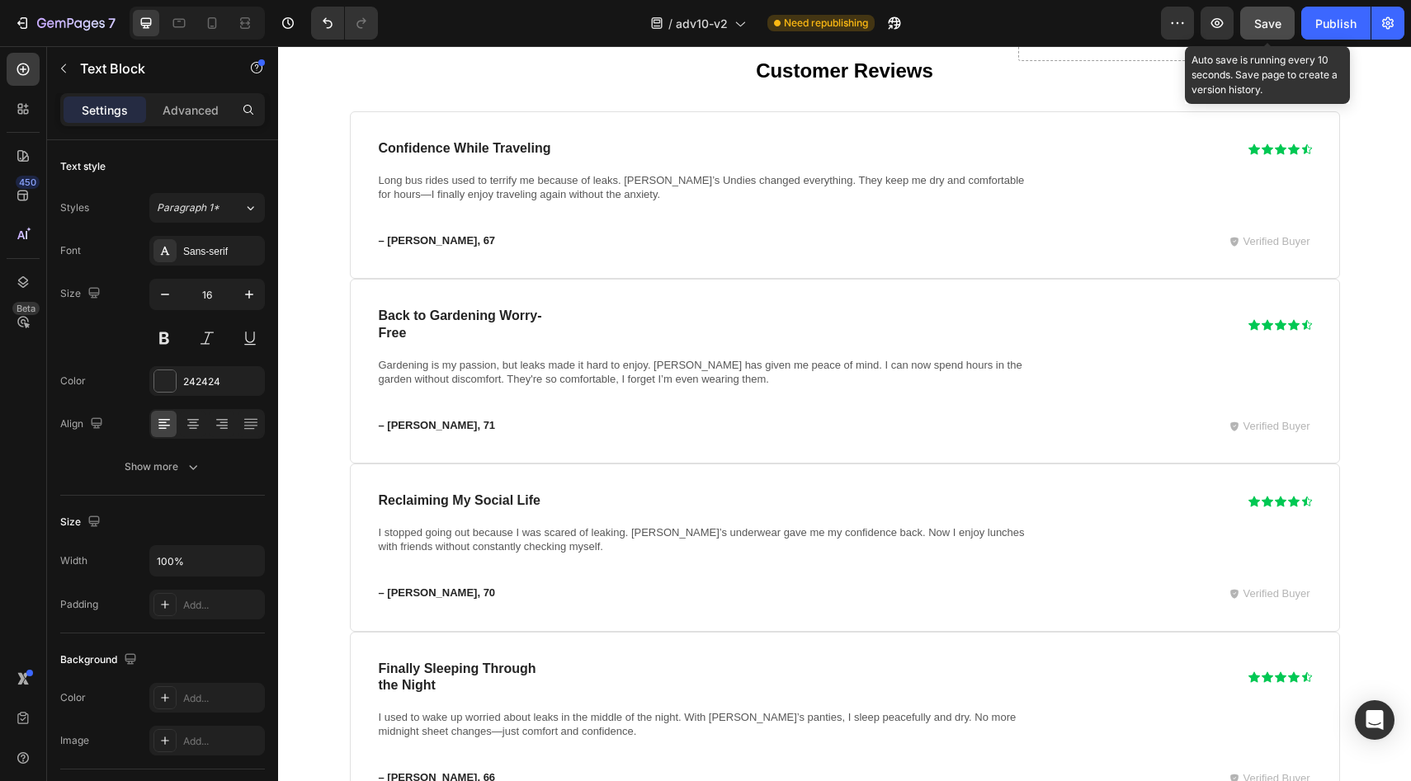
click at [1252, 26] on button "Save" at bounding box center [1267, 23] width 54 height 33
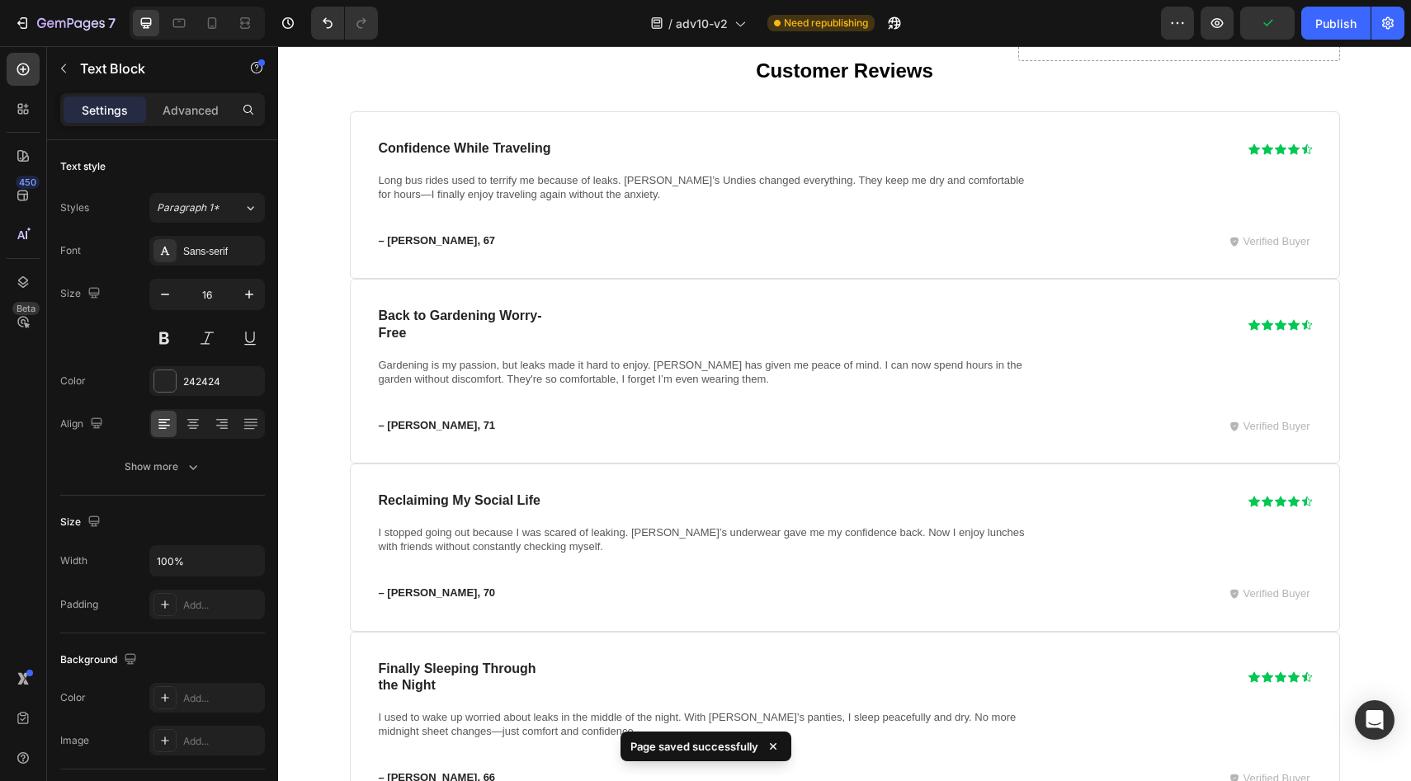
click at [1300, 14] on div "Preview Publish" at bounding box center [1282, 23] width 243 height 33
click at [1308, 16] on button "Publish" at bounding box center [1335, 23] width 69 height 33
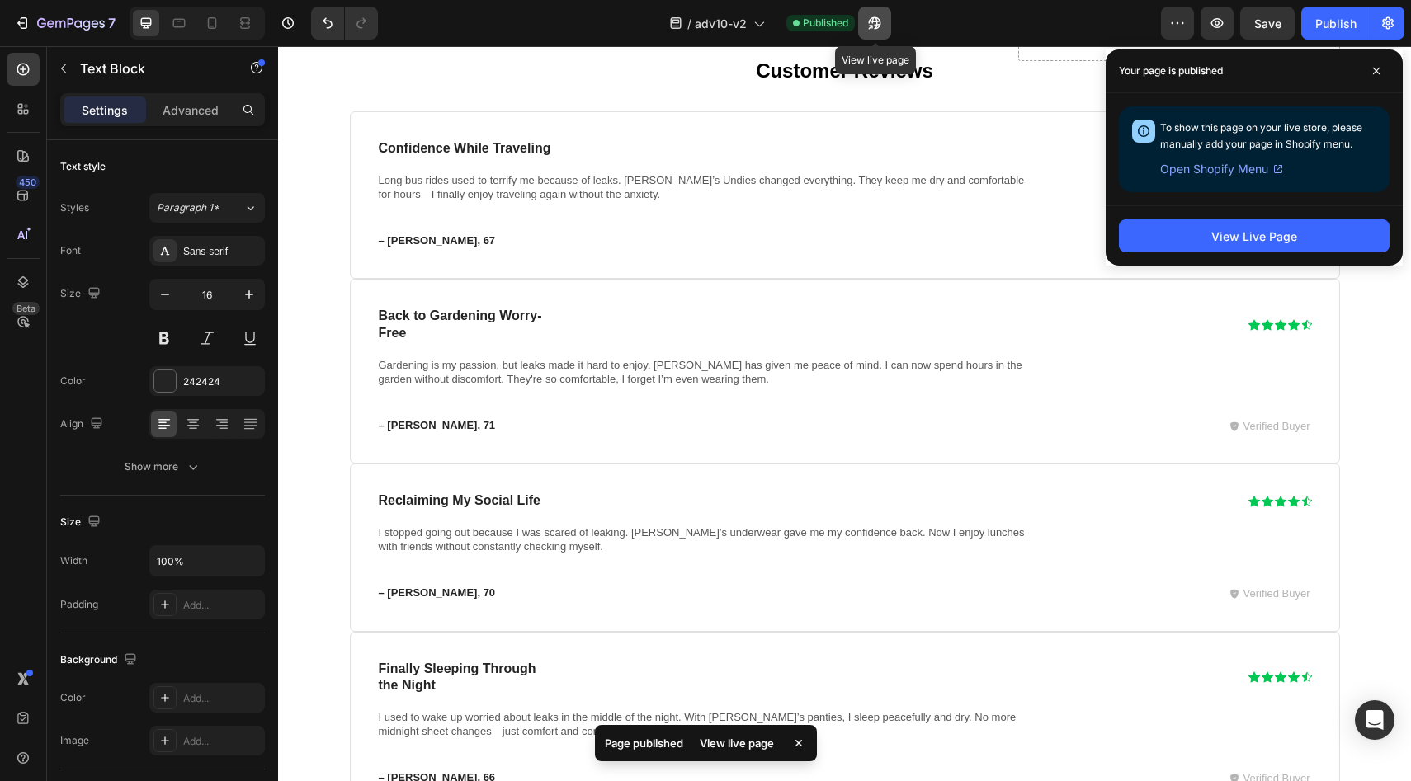
click at [883, 23] on icon "button" at bounding box center [874, 23] width 16 height 16
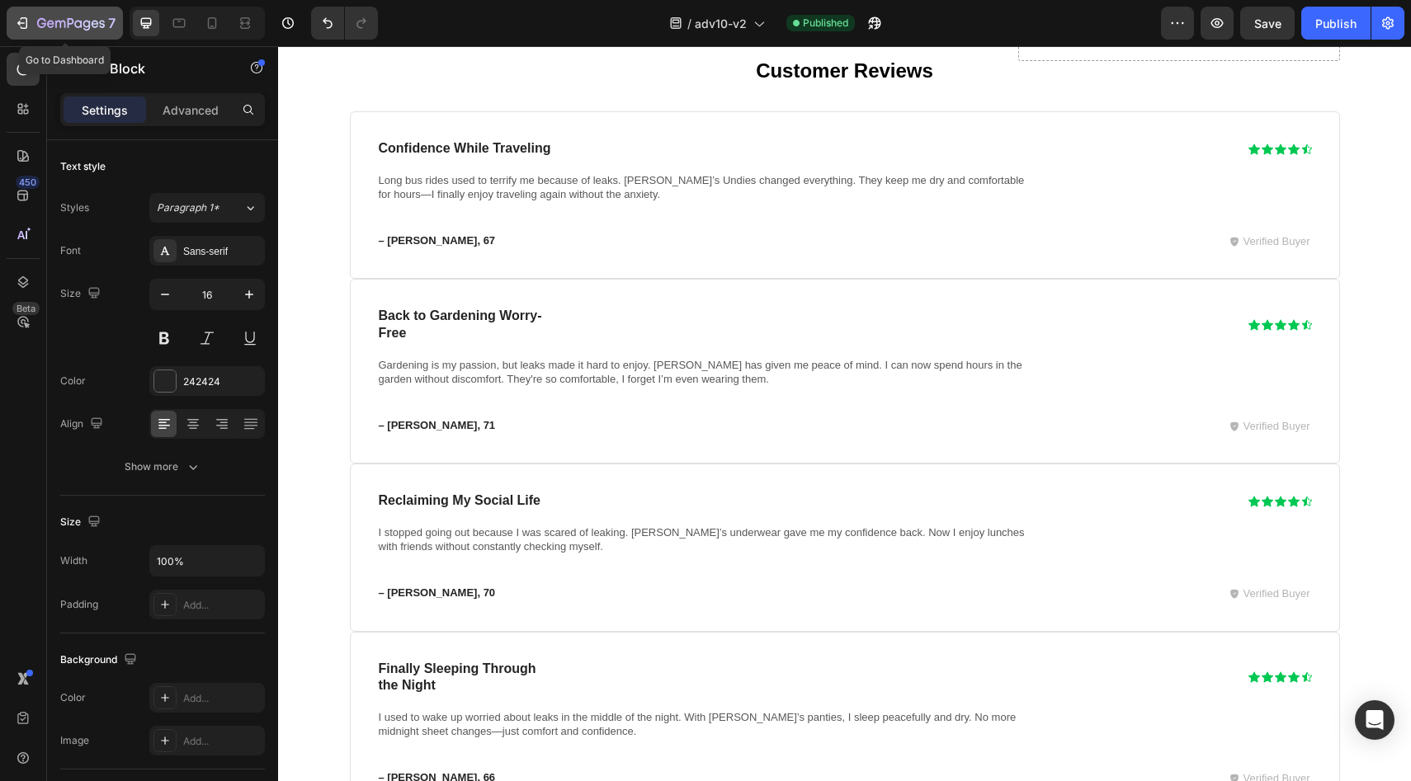
click at [106, 26] on div "7" at bounding box center [76, 23] width 78 height 20
